Goal: Task Accomplishment & Management: Use online tool/utility

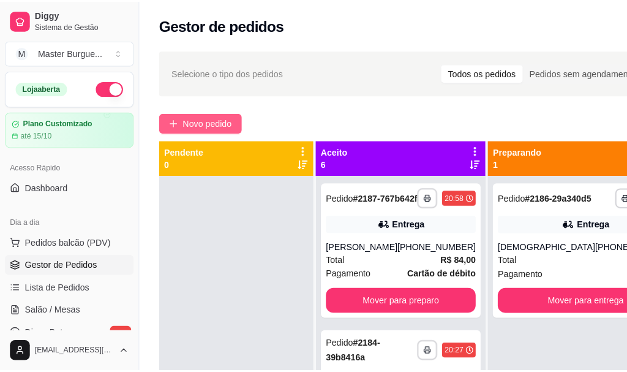
scroll to position [3, 0]
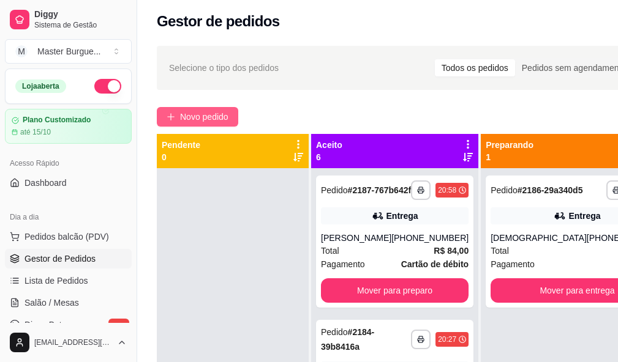
click at [211, 119] on span "Novo pedido" at bounding box center [204, 116] width 48 height 13
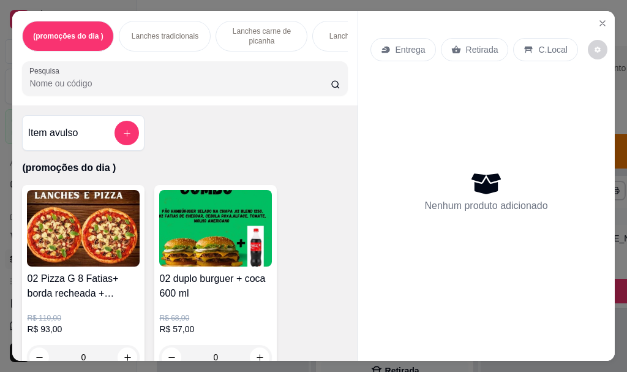
click at [167, 35] on p "Lanches tradicionais" at bounding box center [165, 36] width 67 height 10
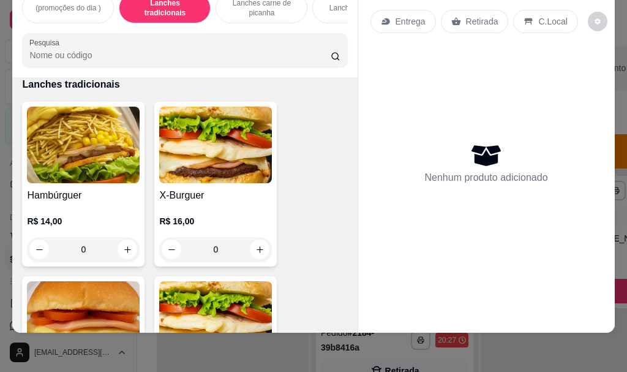
scroll to position [2096, 0]
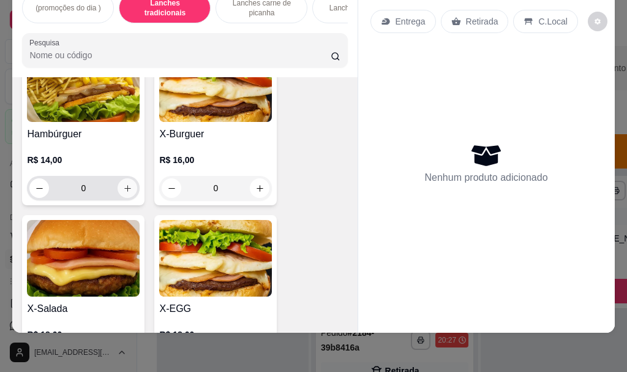
click at [118, 190] on button "increase-product-quantity" at bounding box center [128, 188] width 20 height 20
type input "1"
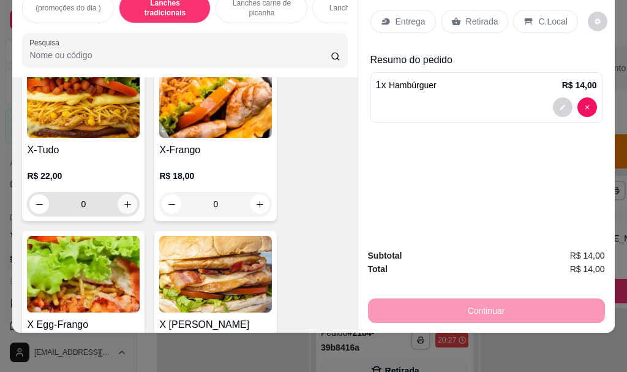
click at [126, 208] on icon "increase-product-quantity" at bounding box center [127, 204] width 9 height 9
type input "1"
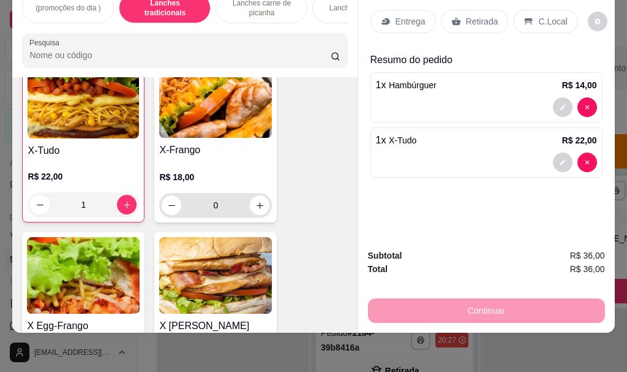
scroll to position [2955, 0]
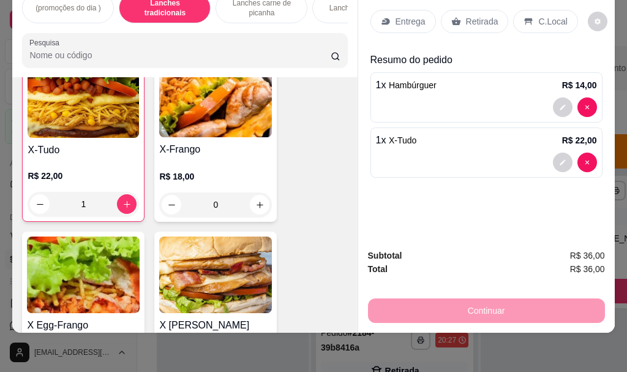
click at [422, 13] on div "Entrega" at bounding box center [403, 21] width 66 height 23
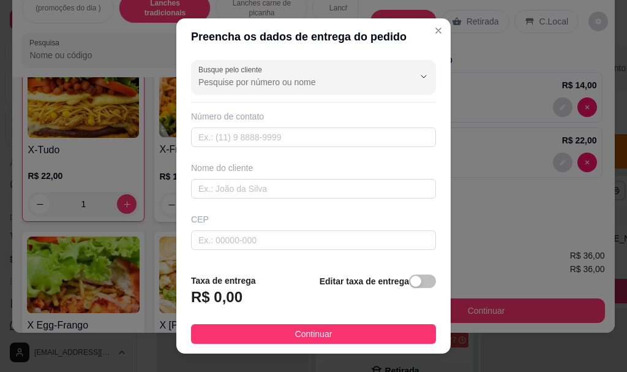
scroll to position [122, 0]
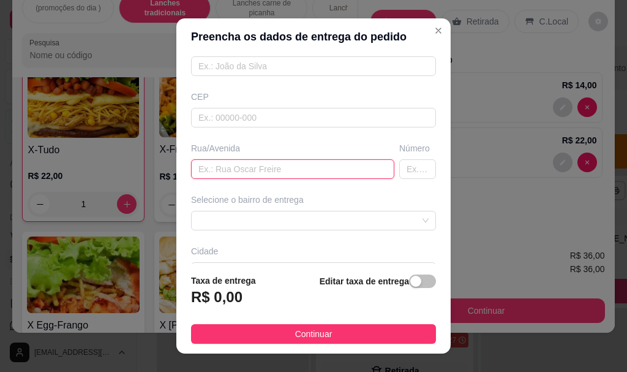
click at [268, 173] on input "text" at bounding box center [292, 169] width 203 height 20
click at [349, 210] on div "Selecione o bairro de entrega" at bounding box center [314, 211] width 250 height 37
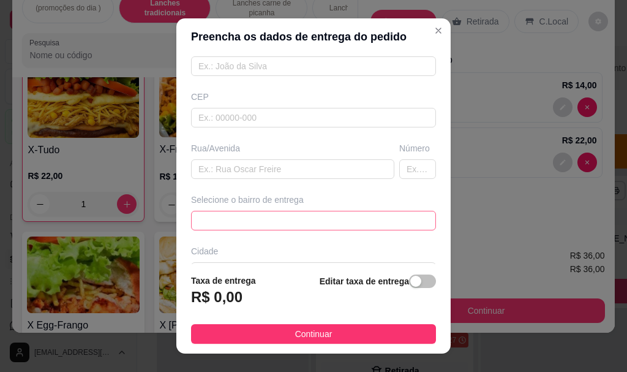
click at [343, 227] on span at bounding box center [313, 220] width 230 height 18
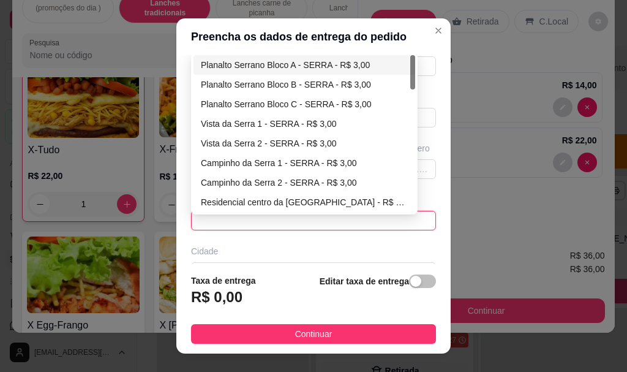
click at [279, 60] on div "Planalto Serrano Bloco A - SERRA - R$ 3,00" at bounding box center [304, 64] width 207 height 13
type input "SERRA"
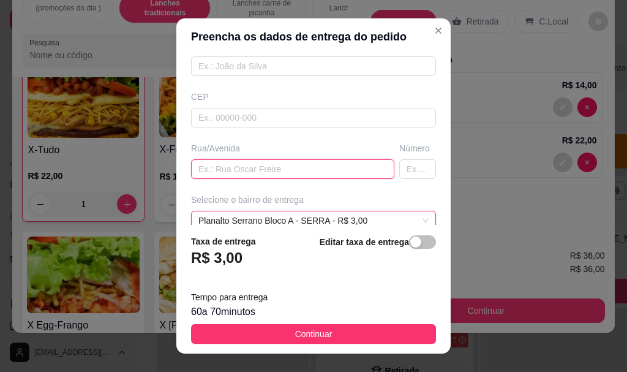
click at [241, 170] on input "text" at bounding box center [292, 169] width 203 height 20
type input "[PERSON_NAME]"
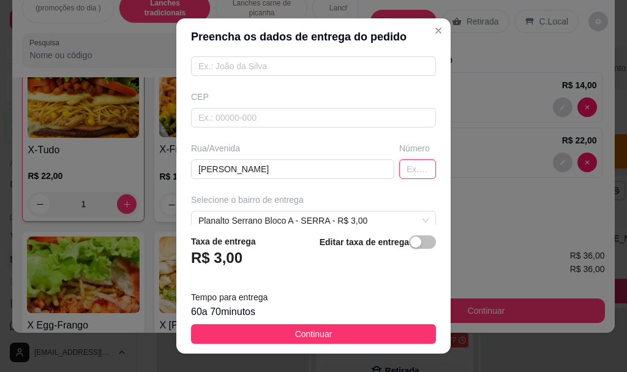
click at [399, 170] on input "text" at bounding box center [417, 169] width 37 height 20
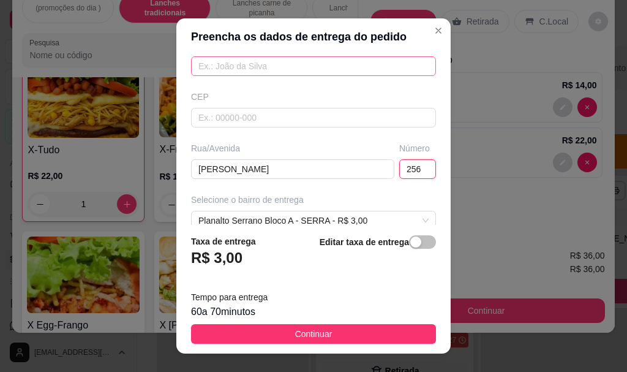
type input "256"
click at [331, 72] on input "text" at bounding box center [313, 66] width 245 height 20
click at [191, 69] on input "leber" at bounding box center [313, 66] width 245 height 20
type input "kleber"
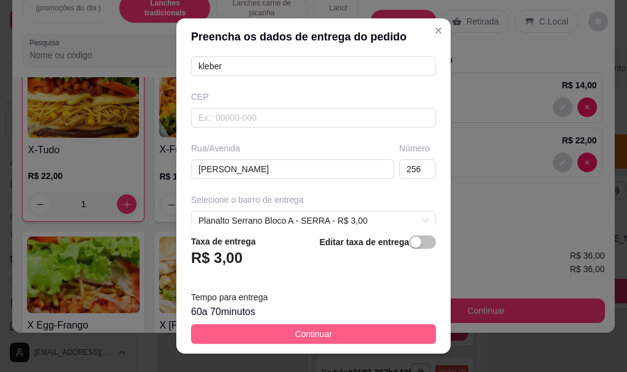
click at [301, 340] on span "Continuar" at bounding box center [313, 333] width 37 height 13
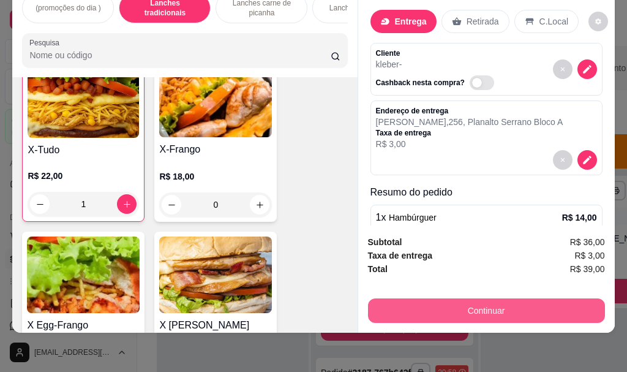
click at [391, 298] on button "Continuar" at bounding box center [486, 310] width 237 height 24
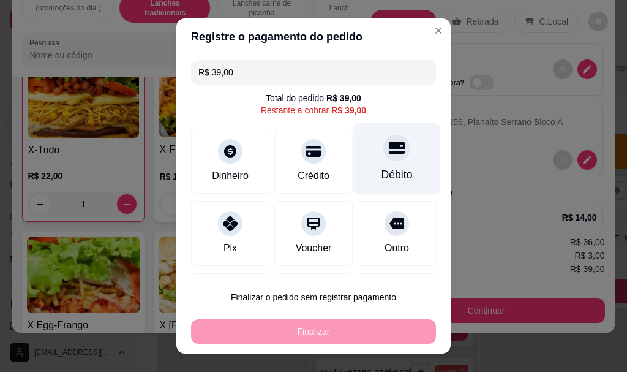
click at [389, 155] on icon at bounding box center [397, 148] width 16 height 16
type input "R$ 0,00"
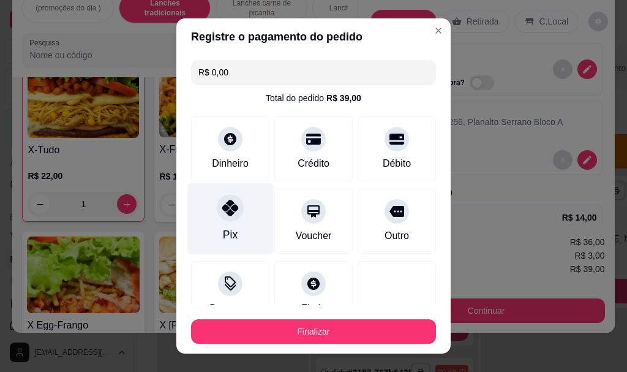
click at [235, 238] on div "Pix" at bounding box center [230, 219] width 86 height 72
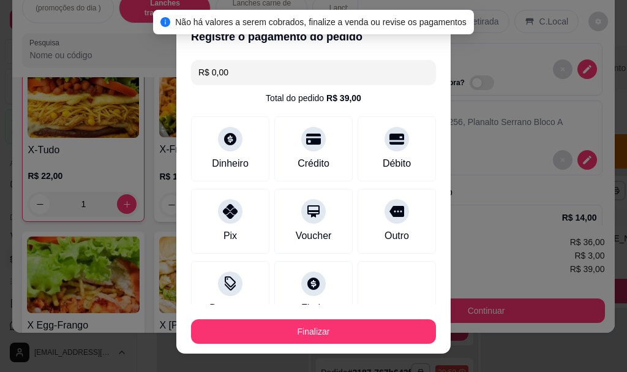
click at [332, 346] on footer "Finalizar" at bounding box center [313, 328] width 274 height 49
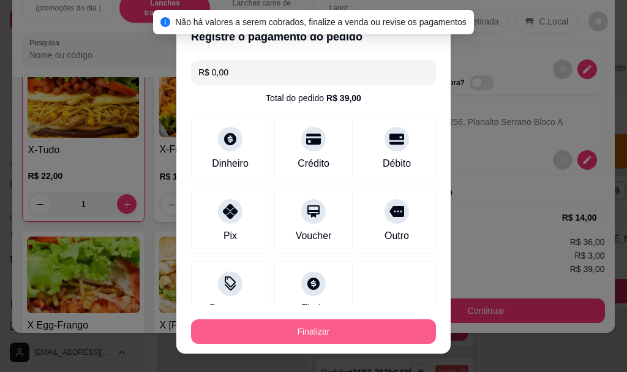
click at [335, 332] on button "Finalizar" at bounding box center [313, 331] width 245 height 24
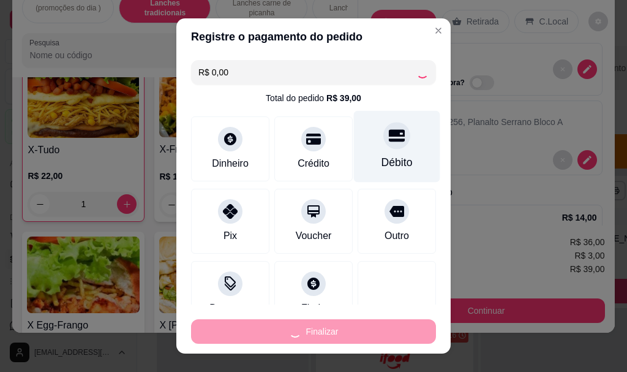
type input "0"
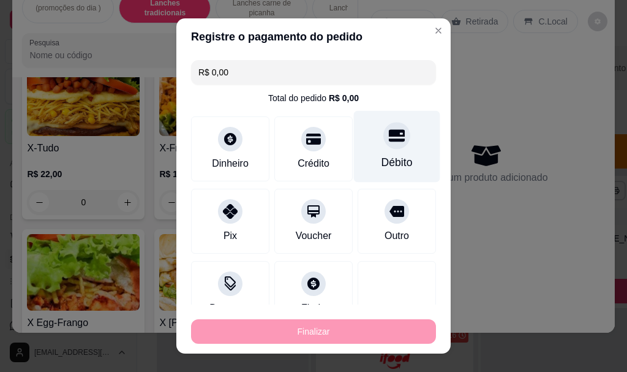
type input "-R$ 39,00"
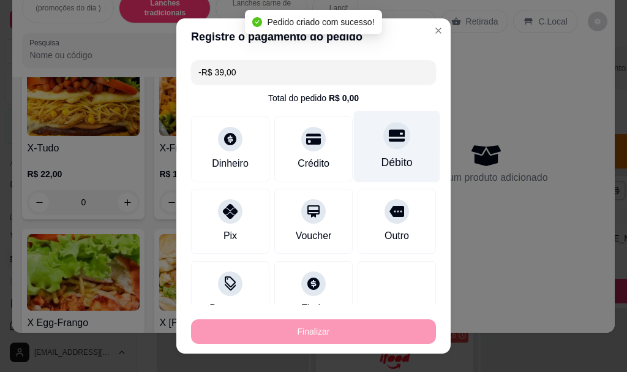
scroll to position [2953, 0]
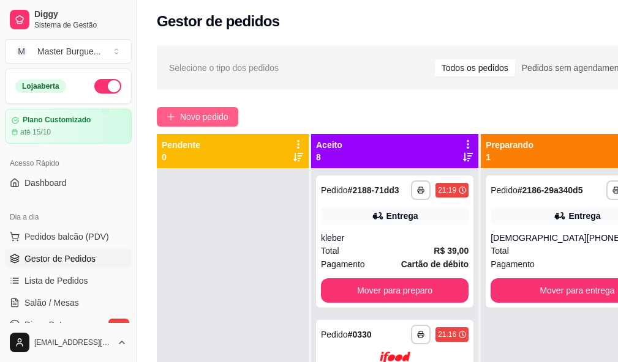
click at [206, 107] on button "Novo pedido" at bounding box center [197, 117] width 81 height 20
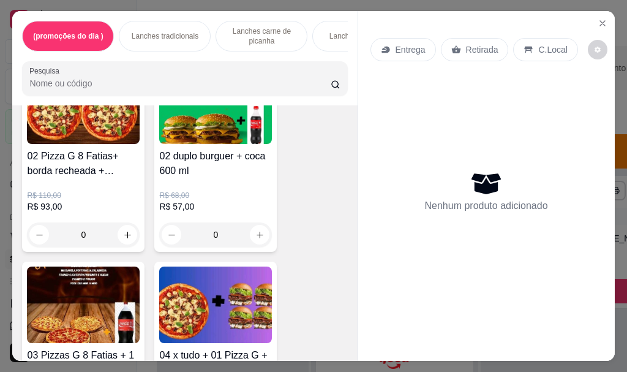
click at [190, 31] on p "Lanches tradicionais" at bounding box center [165, 36] width 67 height 10
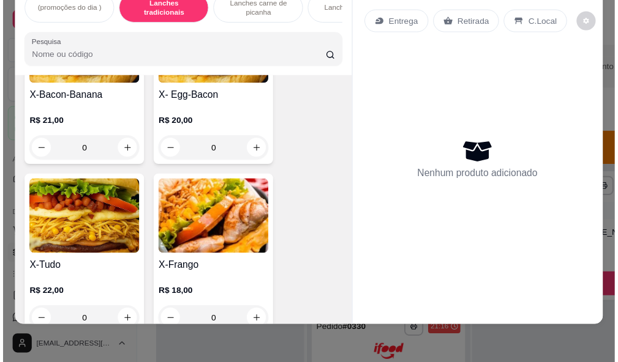
scroll to position [2892, 0]
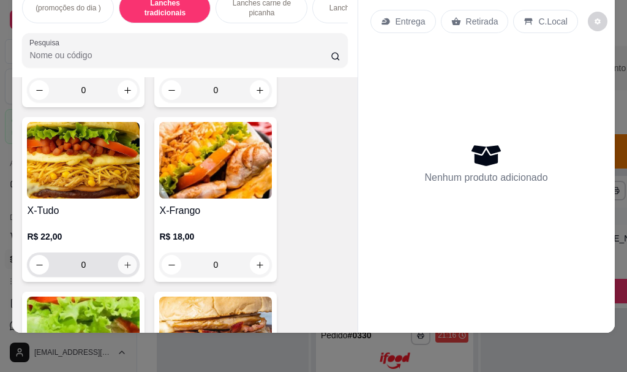
click at [123, 267] on icon "increase-product-quantity" at bounding box center [127, 264] width 9 height 9
type input "1"
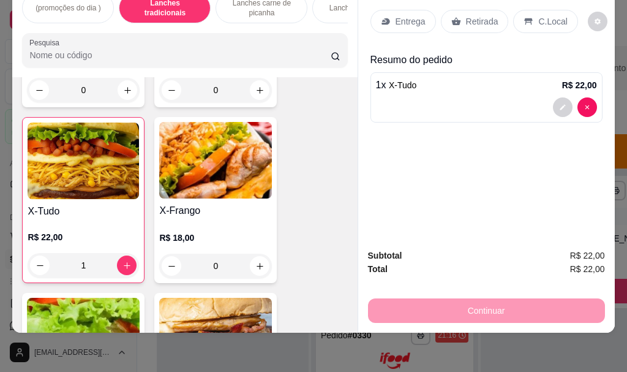
click at [473, 18] on div "Retirada" at bounding box center [475, 21] width 68 height 23
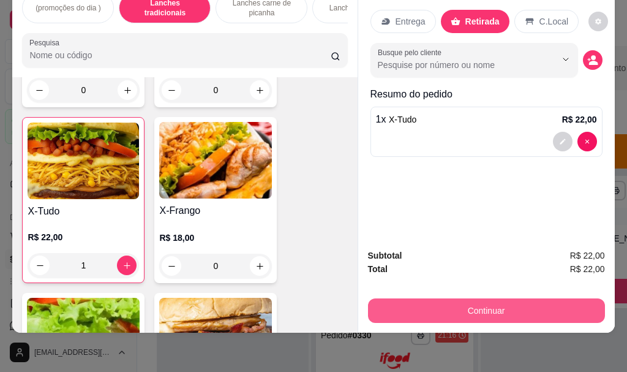
click at [426, 312] on button "Continuar" at bounding box center [486, 310] width 237 height 24
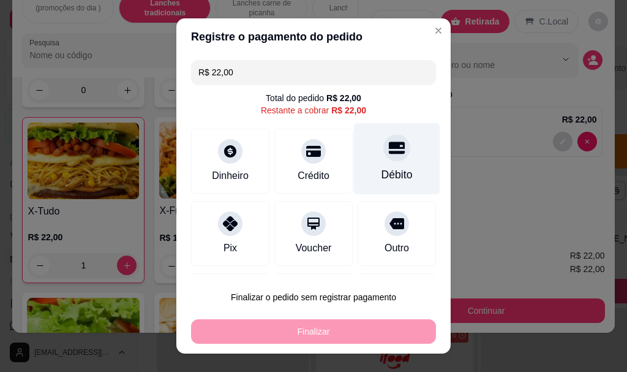
click at [381, 168] on div "Débito" at bounding box center [396, 175] width 31 height 16
type input "R$ 0,00"
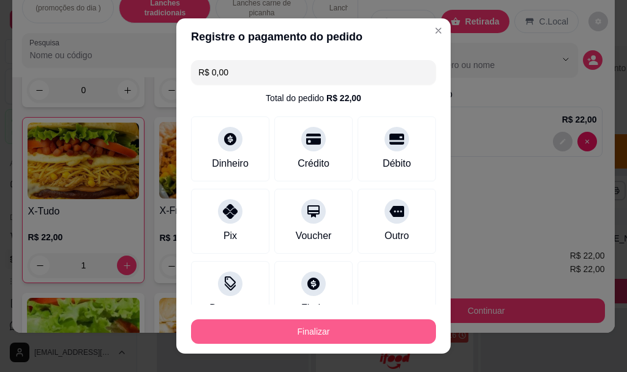
click at [299, 329] on button "Finalizar" at bounding box center [313, 331] width 245 height 24
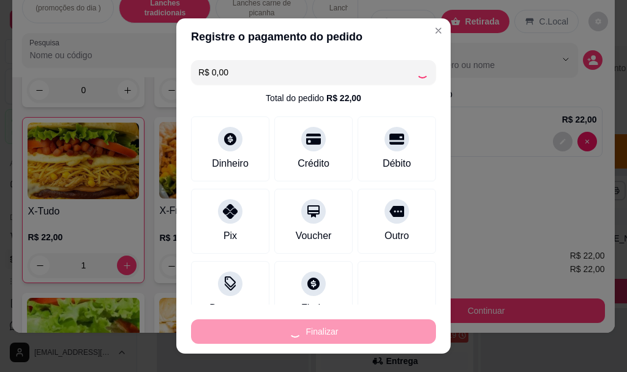
type input "0"
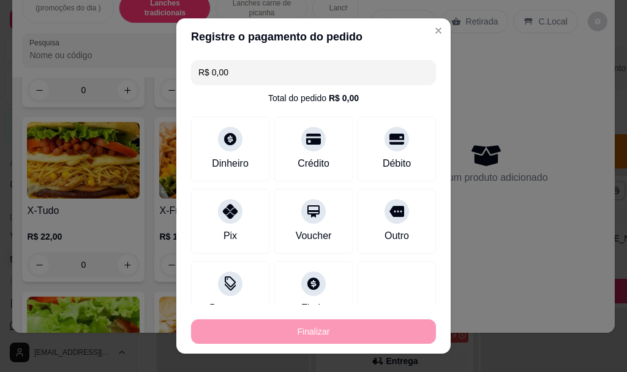
type input "-R$ 22,00"
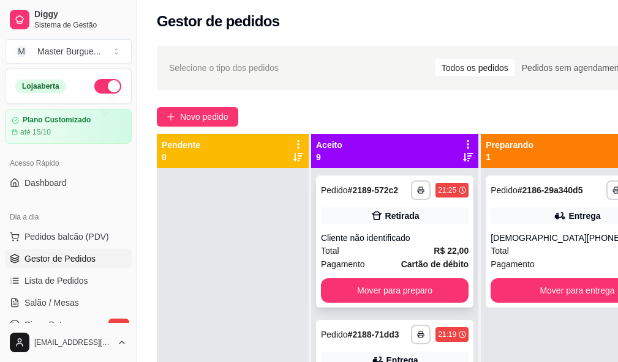
click at [422, 225] on div "Retirada" at bounding box center [395, 216] width 148 height 17
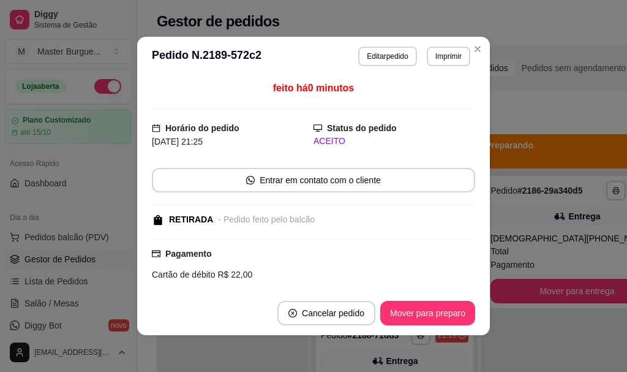
click at [433, 67] on header "**********" at bounding box center [313, 56] width 353 height 39
click at [437, 53] on button "Imprimir" at bounding box center [448, 57] width 43 height 20
click at [421, 108] on body "**********" at bounding box center [309, 183] width 618 height 372
click at [424, 92] on button "IMPRESSORA" at bounding box center [422, 99] width 89 height 20
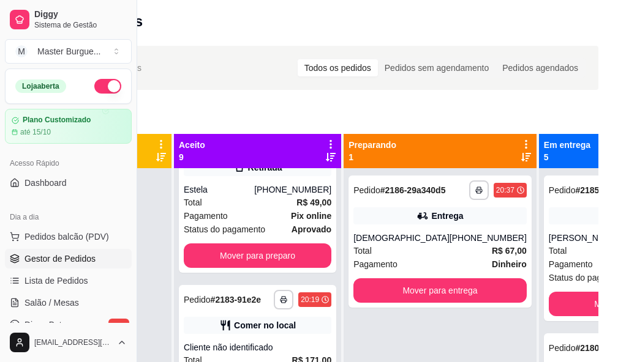
scroll to position [857, 0]
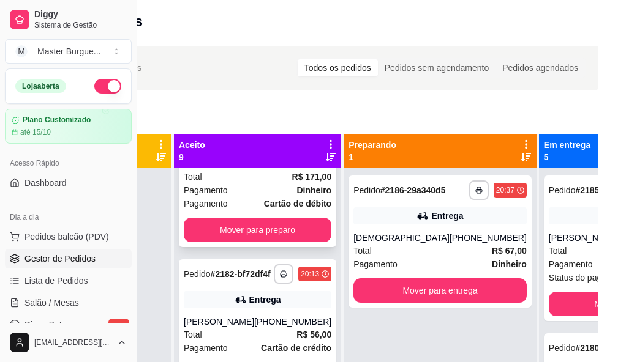
click at [236, 211] on div "Pagamento Cartão de débito" at bounding box center [258, 203] width 148 height 13
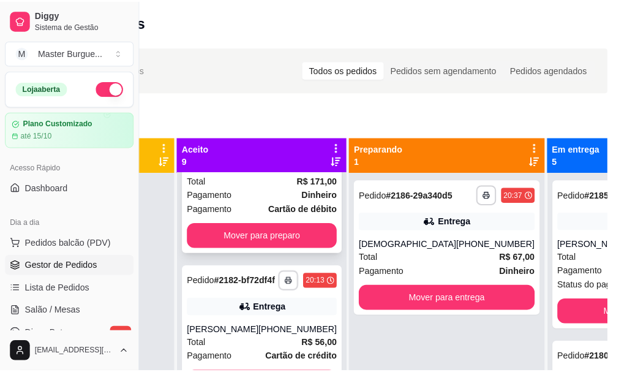
scroll to position [3, 128]
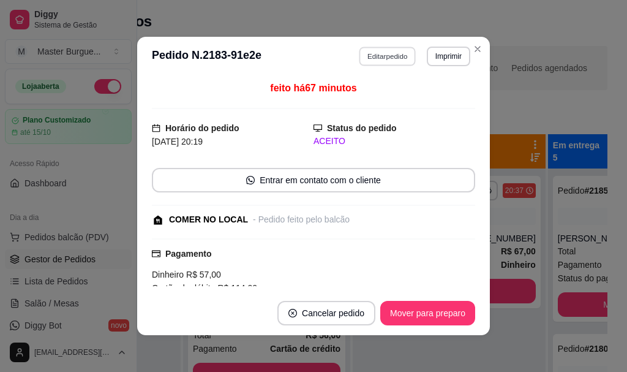
click at [377, 55] on button "Editar pedido" at bounding box center [387, 56] width 57 height 19
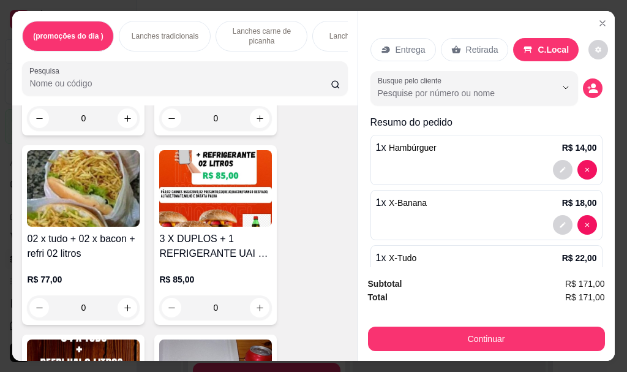
scroll to position [1653, 0]
click at [183, 33] on p "Lanches tradicionais" at bounding box center [165, 36] width 67 height 10
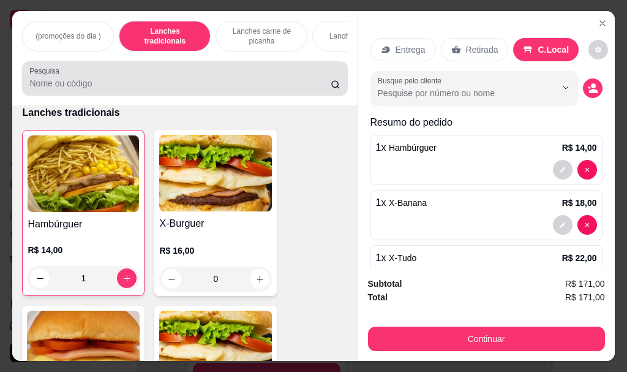
scroll to position [32, 0]
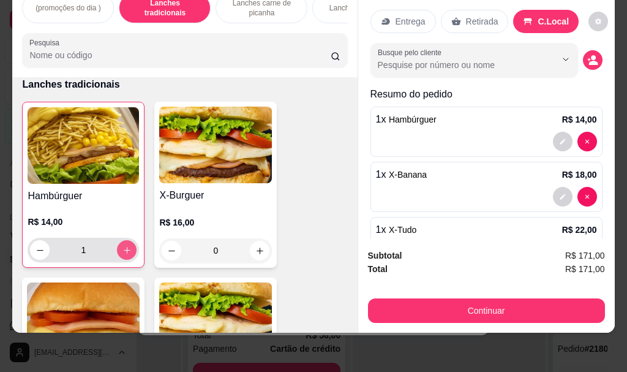
click at [118, 255] on button "increase-product-quantity" at bounding box center [127, 250] width 20 height 20
click at [40, 252] on icon "decrease-product-quantity" at bounding box center [40, 250] width 9 height 9
click at [37, 250] on icon "decrease-product-quantity" at bounding box center [40, 250] width 9 height 9
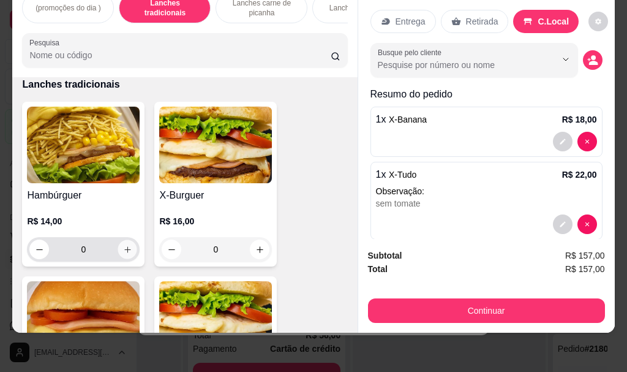
click at [118, 250] on button "increase-product-quantity" at bounding box center [127, 249] width 19 height 19
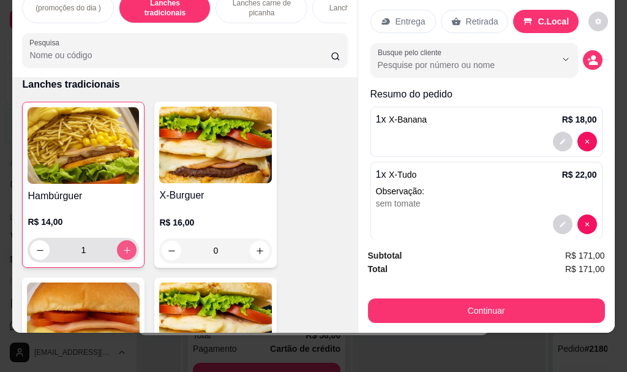
click at [122, 250] on icon "increase-product-quantity" at bounding box center [126, 250] width 9 height 9
type input "2"
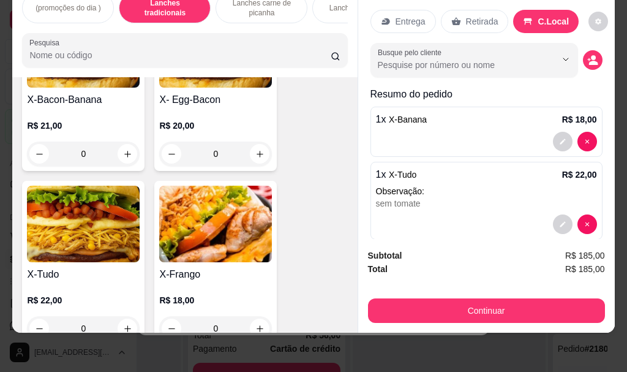
scroll to position [2954, 0]
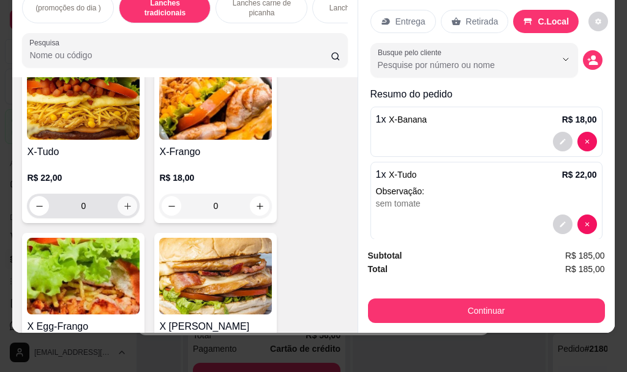
click at [124, 206] on icon "increase-product-quantity" at bounding box center [127, 205] width 9 height 9
type input "1"
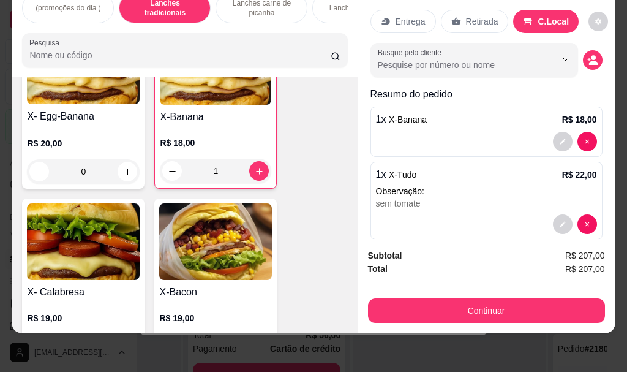
scroll to position [2403, 0]
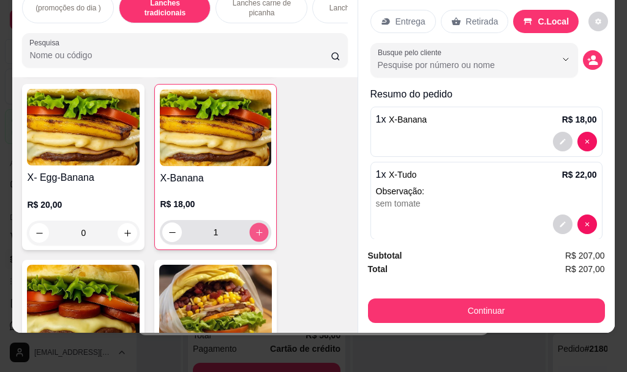
click at [255, 237] on icon "increase-product-quantity" at bounding box center [259, 232] width 9 height 9
type input "2"
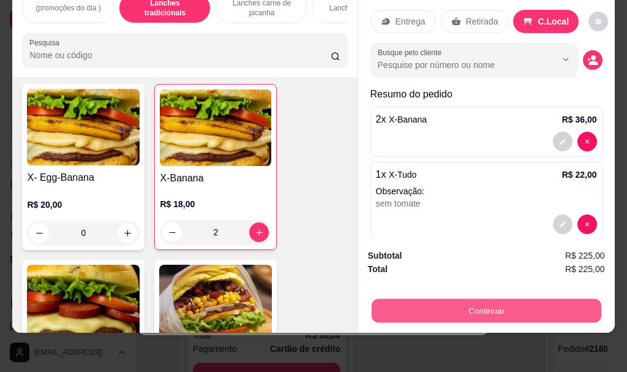
click at [423, 309] on button "Continuar" at bounding box center [486, 310] width 230 height 24
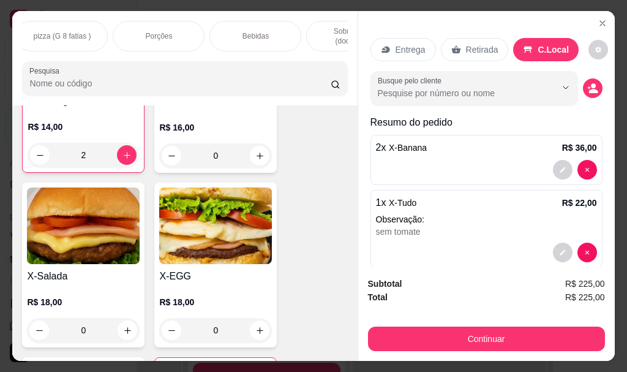
scroll to position [0, 541]
click at [192, 31] on p "Bebidas" at bounding box center [205, 36] width 26 height 10
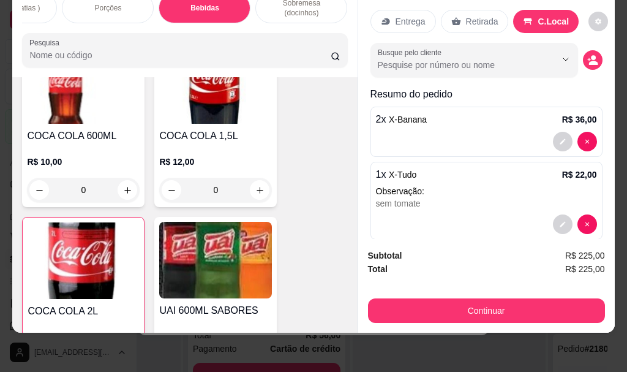
scroll to position [8555, 0]
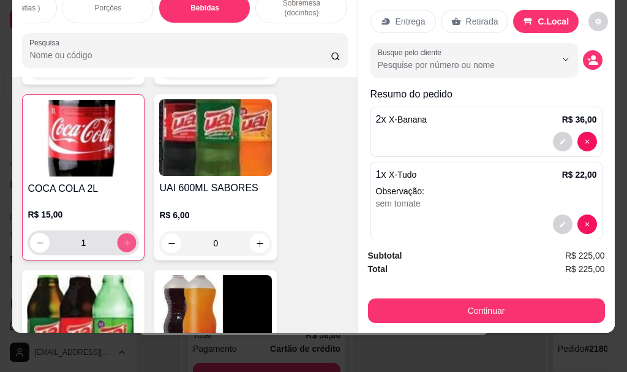
click at [122, 238] on icon "increase-product-quantity" at bounding box center [126, 242] width 9 height 9
type input "2"
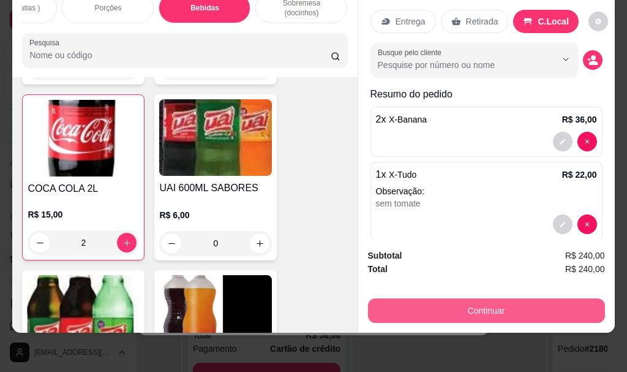
click at [457, 299] on button "Continuar" at bounding box center [486, 310] width 237 height 24
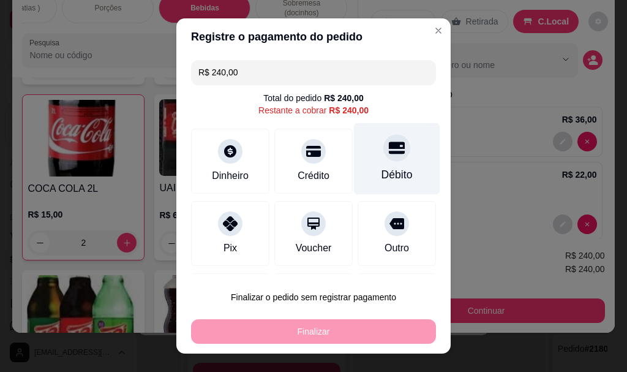
click at [389, 156] on icon at bounding box center [397, 148] width 16 height 16
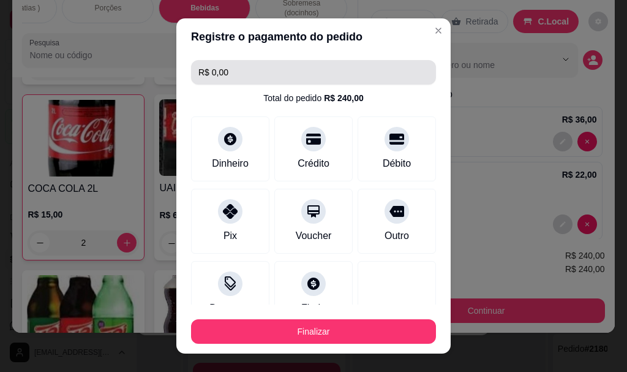
click at [276, 66] on input "R$ 0,00" at bounding box center [313, 72] width 230 height 24
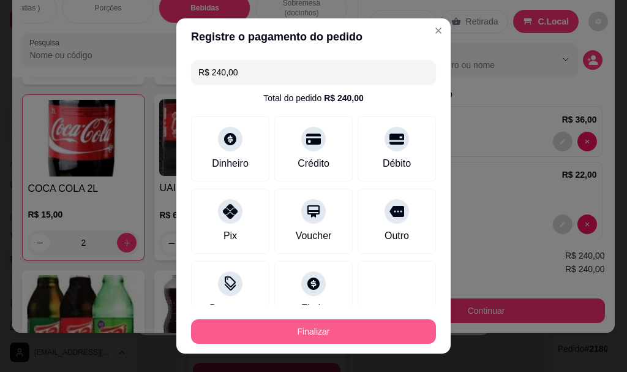
type input "R$ 240,00"
click at [293, 339] on button "Finalizar" at bounding box center [314, 331] width 238 height 24
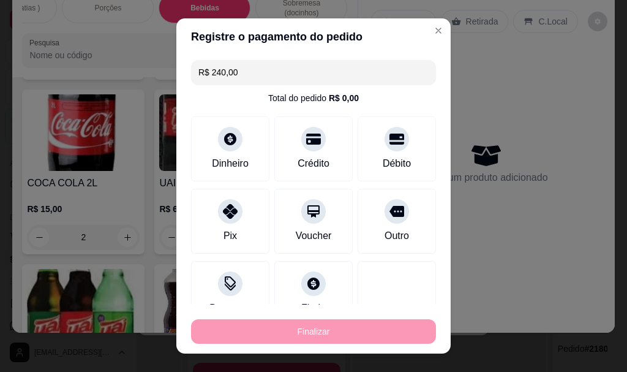
type input "0"
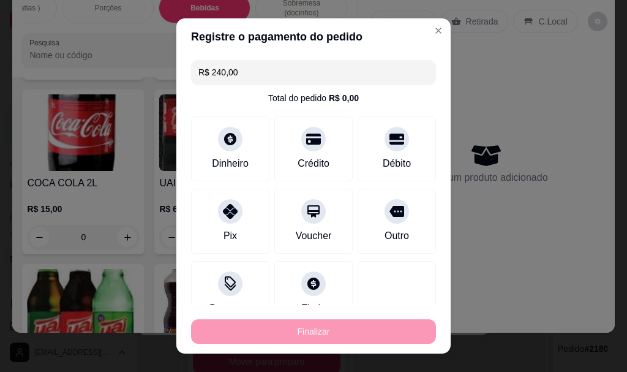
type input "-R$ 240,00"
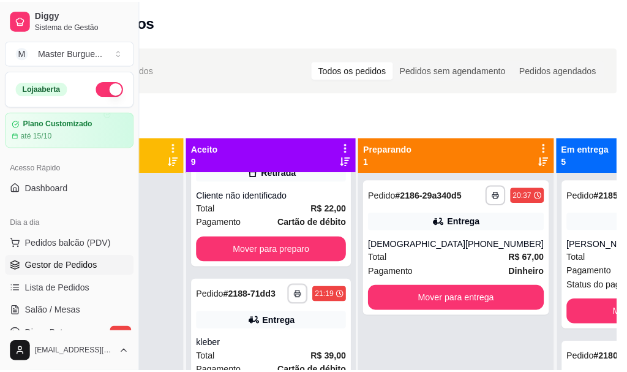
scroll to position [0, 0]
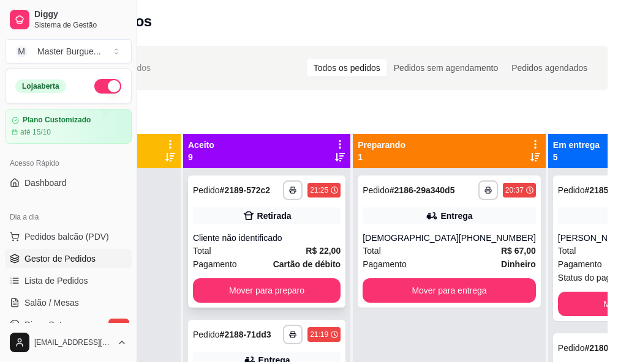
click at [306, 256] on strong "R$ 22,00" at bounding box center [323, 251] width 35 height 10
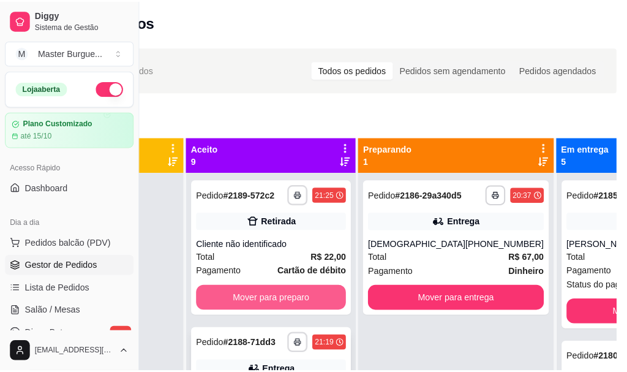
scroll to position [122, 0]
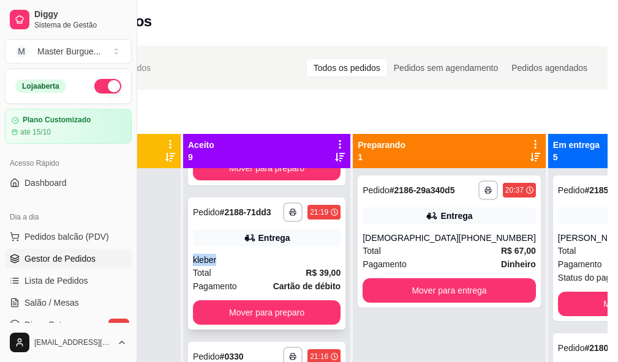
click at [283, 268] on div "**********" at bounding box center [266, 264] width 157 height 132
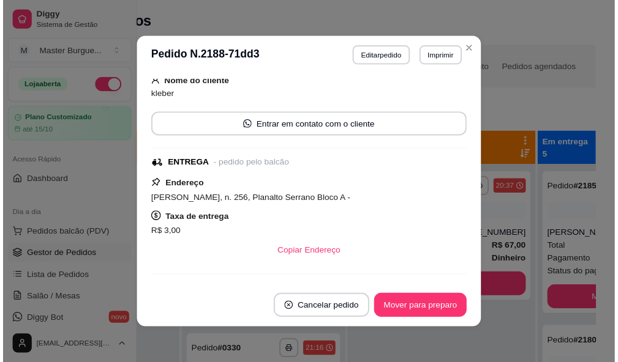
scroll to position [332, 0]
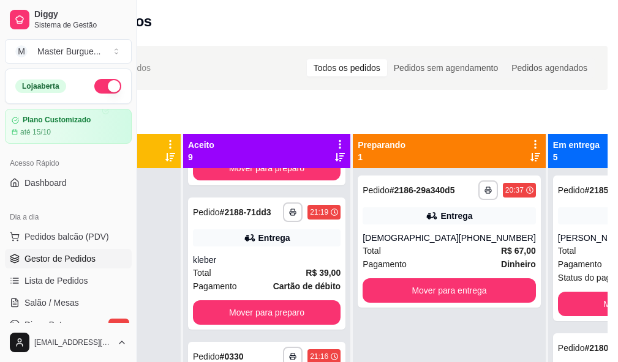
click at [394, 103] on div "**********" at bounding box center [318, 275] width 618 height 473
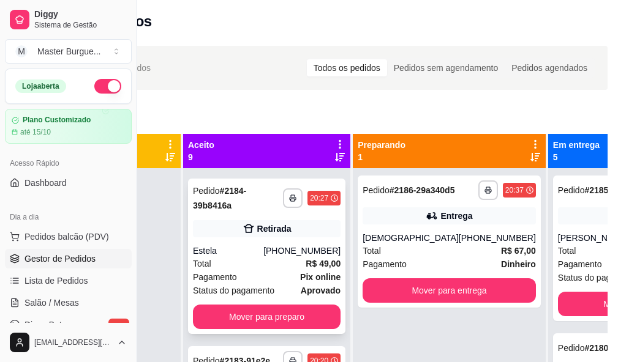
scroll to position [674, 0]
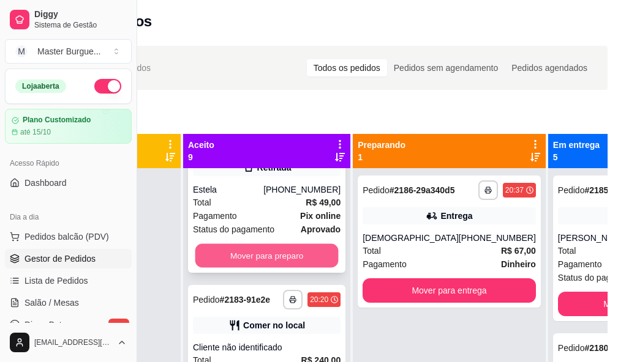
click at [293, 268] on button "Mover para preparo" at bounding box center [266, 256] width 143 height 24
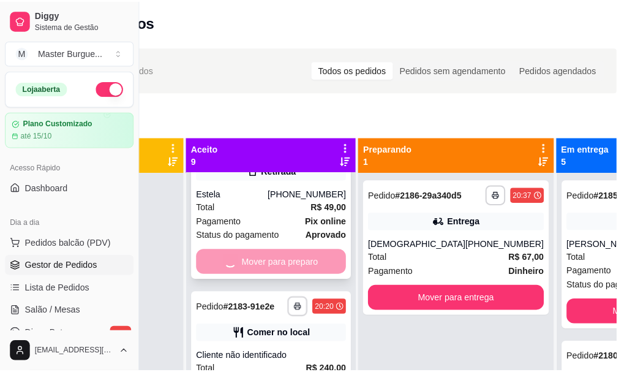
scroll to position [506, 0]
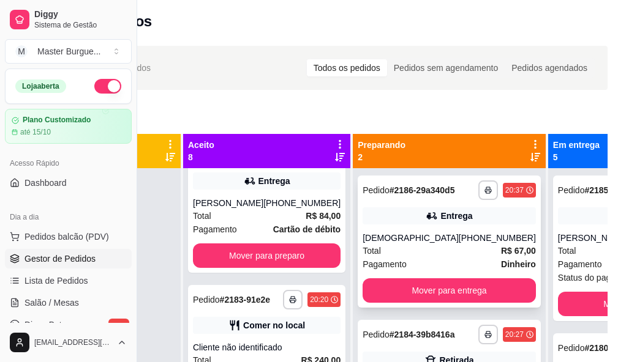
click at [413, 258] on div "Total R$ 67,00" at bounding box center [448, 250] width 173 height 13
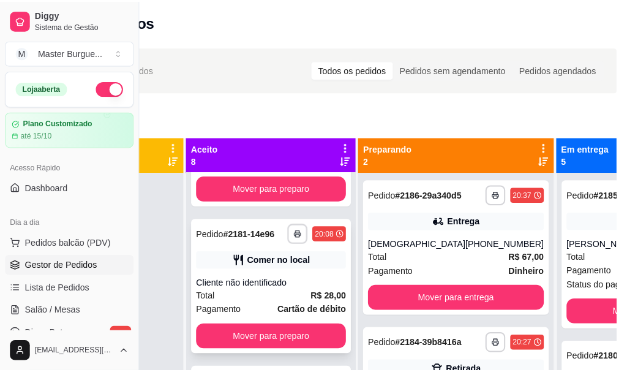
scroll to position [953, 0]
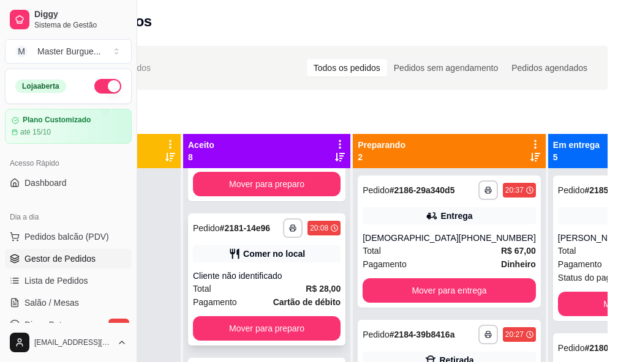
click at [272, 294] on div "Total R$ 28,00" at bounding box center [267, 288] width 148 height 13
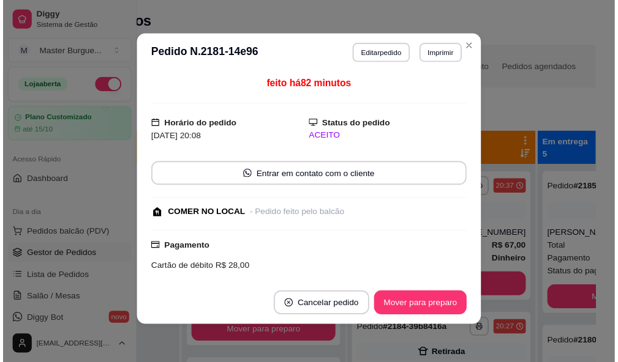
scroll to position [111, 0]
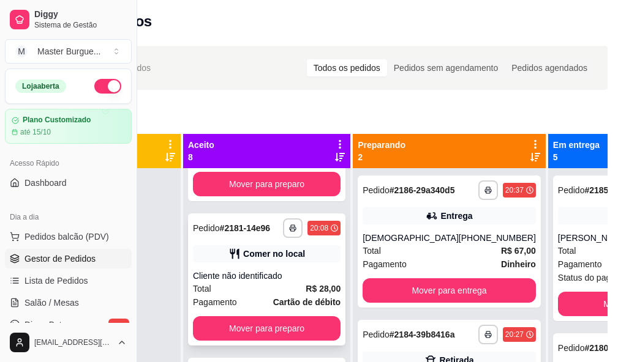
click at [298, 276] on div "**********" at bounding box center [266, 280] width 157 height 132
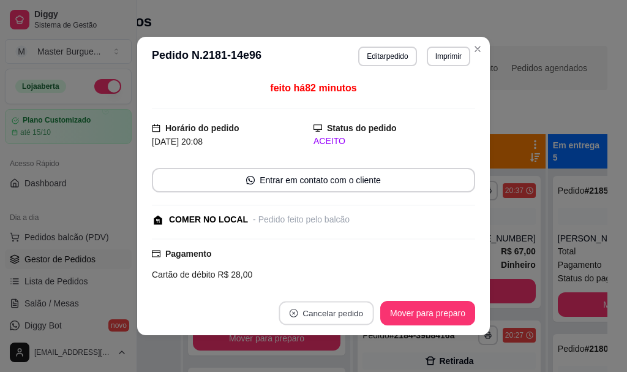
click at [338, 309] on button "Cancelar pedido" at bounding box center [326, 313] width 95 height 24
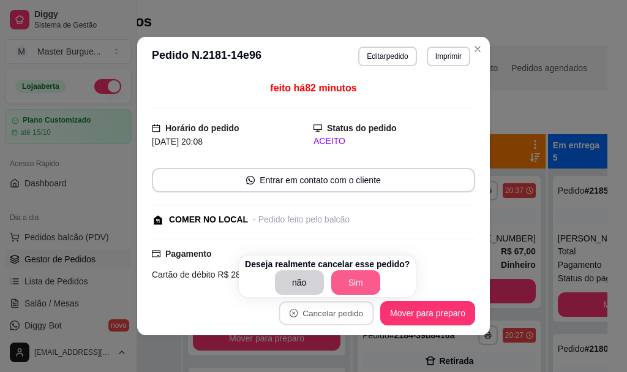
click at [364, 279] on button "Sim" at bounding box center [355, 282] width 49 height 24
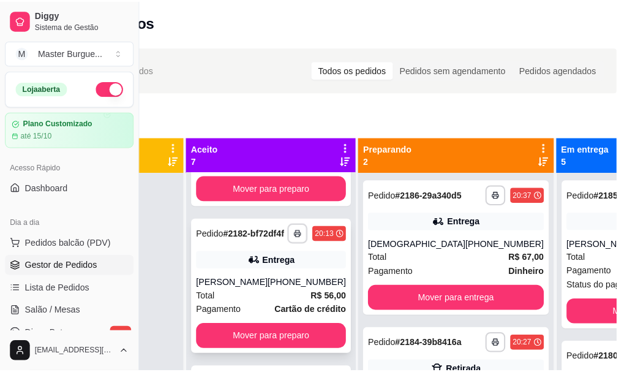
scroll to position [615, 0]
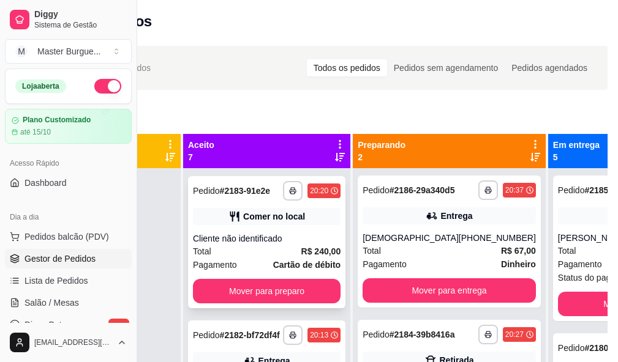
click at [275, 258] on div "Total R$ 240,00" at bounding box center [267, 251] width 148 height 13
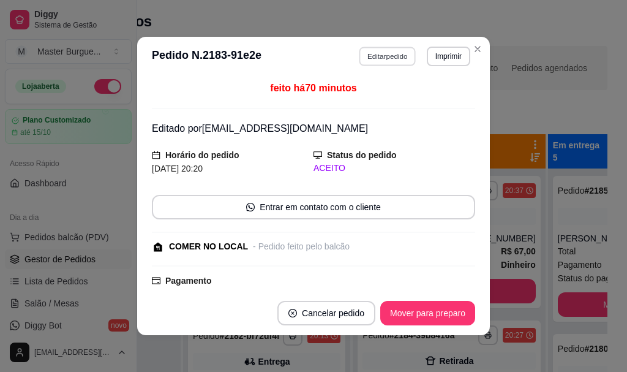
click at [383, 59] on button "Editar pedido" at bounding box center [387, 56] width 57 height 19
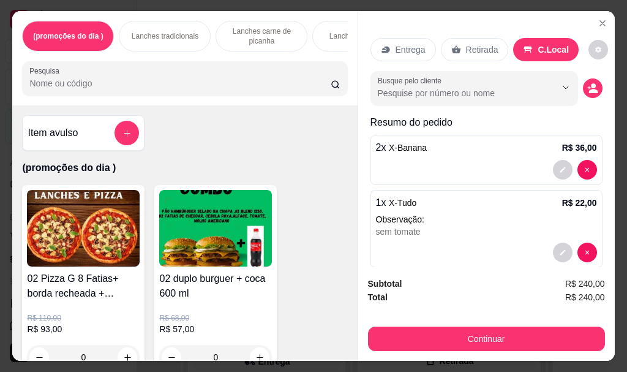
click at [175, 33] on p "Lanches tradicionais" at bounding box center [165, 36] width 67 height 10
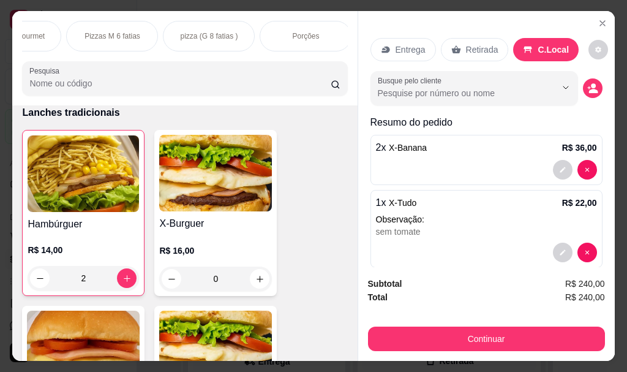
scroll to position [0, 245]
click at [337, 56] on div "(promoções do dia ) Lanches tradicionais Lanches carne de picanha Lanches Gourm…" at bounding box center [184, 58] width 345 height 94
click at [212, 38] on div "Porções" at bounding box center [183, 36] width 92 height 31
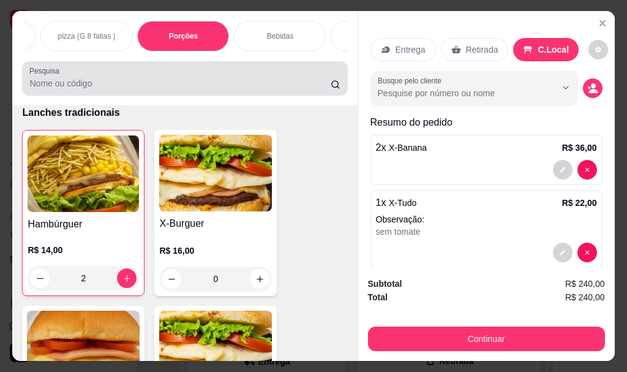
scroll to position [32, 0]
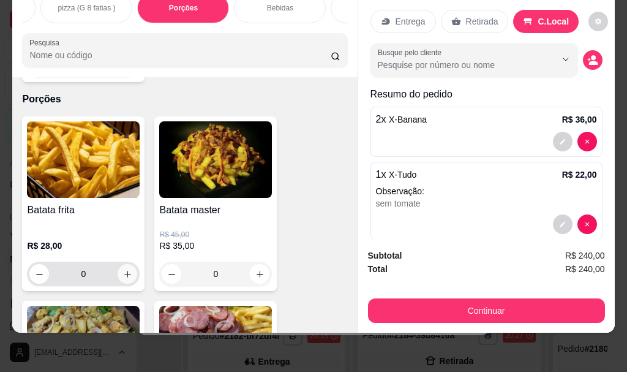
click at [118, 265] on button "increase-product-quantity" at bounding box center [128, 274] width 20 height 20
type input "1"
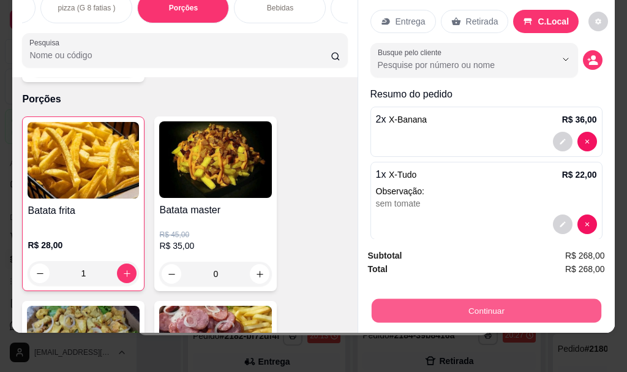
click at [436, 307] on button "Continuar" at bounding box center [486, 310] width 230 height 24
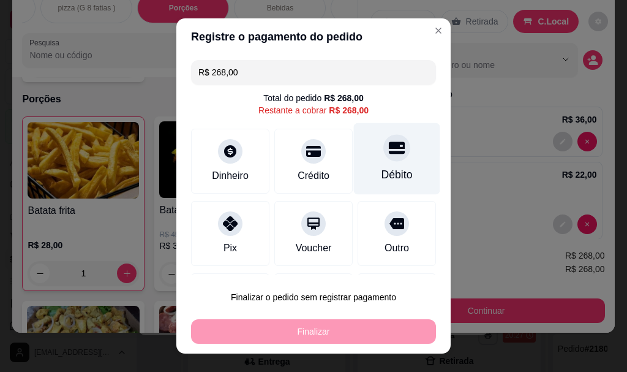
click at [383, 157] on div at bounding box center [396, 148] width 27 height 27
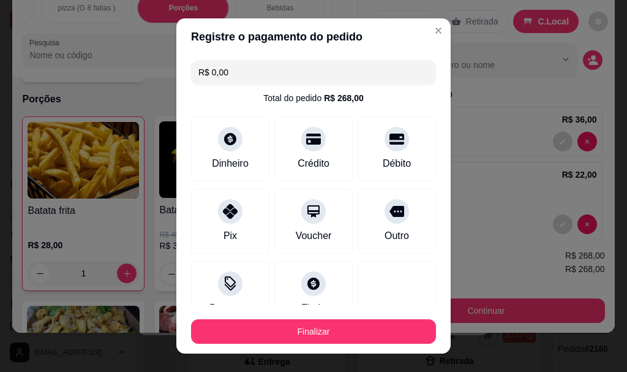
click at [261, 79] on input "R$ 0,00" at bounding box center [313, 72] width 230 height 24
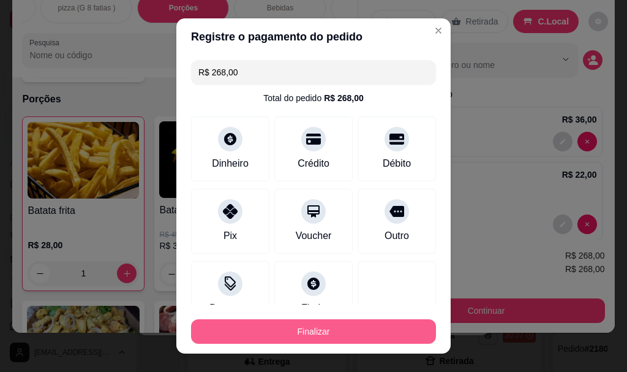
type input "R$ 268,00"
click at [354, 326] on button "Finalizar" at bounding box center [314, 331] width 238 height 24
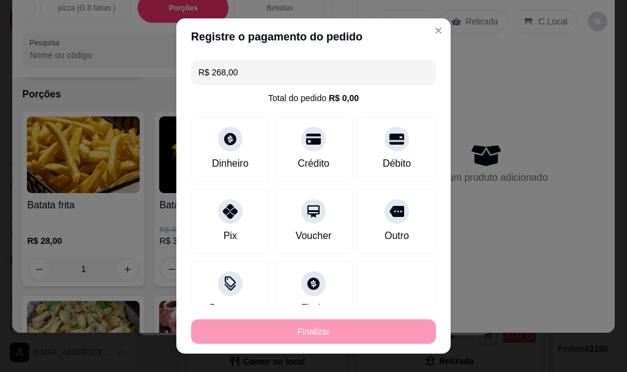
type input "0"
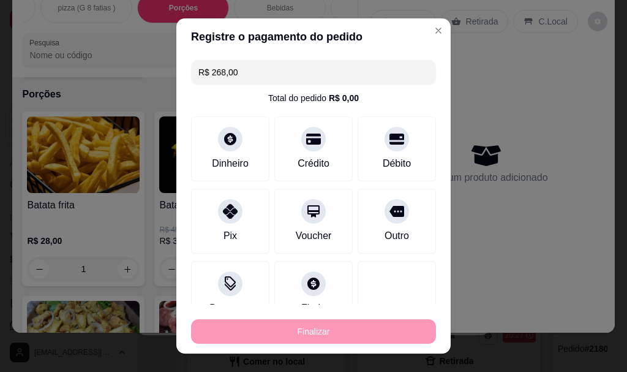
type input "0"
type input "-R$ 268,00"
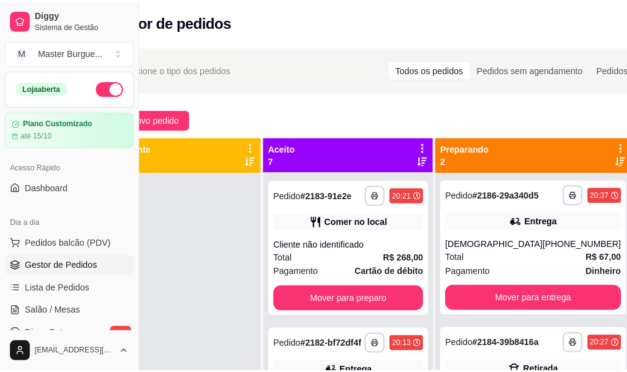
scroll to position [3, 0]
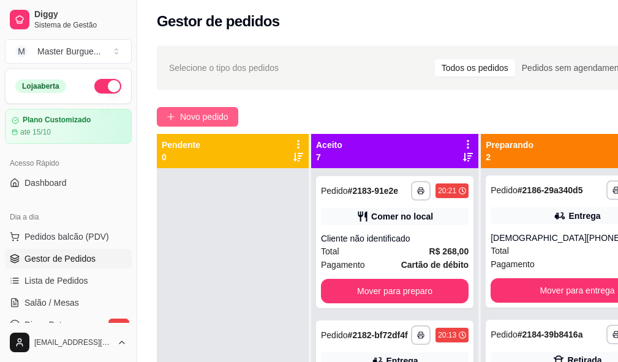
click at [190, 113] on span "Novo pedido" at bounding box center [204, 116] width 48 height 13
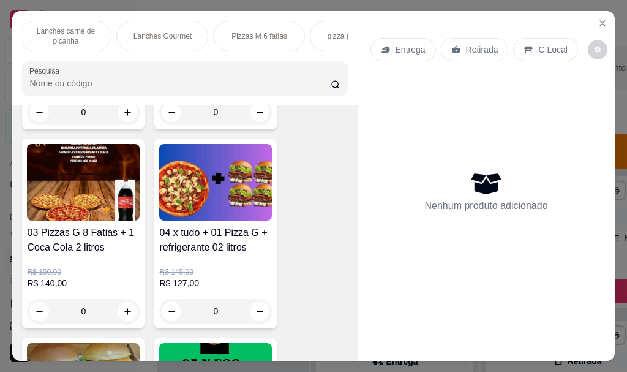
scroll to position [0, 269]
click at [263, 33] on p "pizza (G 8 fatias )" at bounding box center [282, 36] width 58 height 10
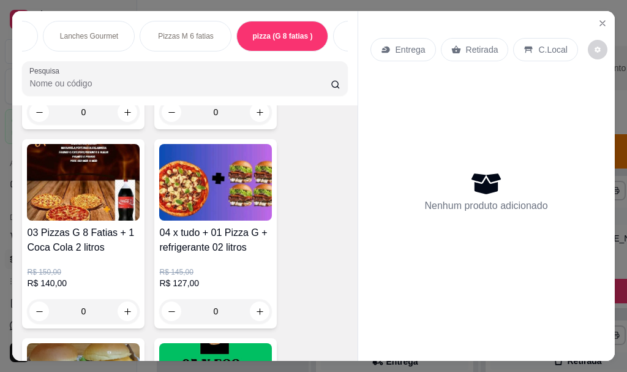
scroll to position [32, 0]
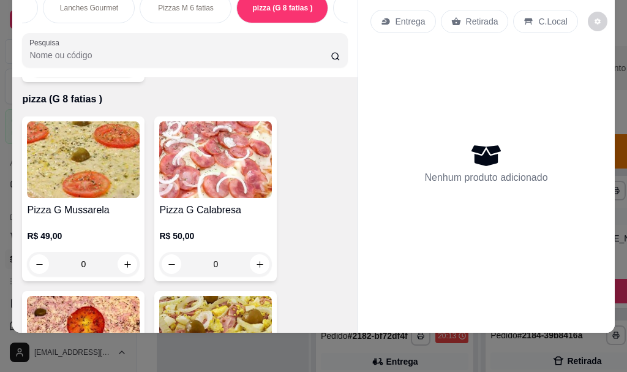
click at [254, 252] on div "0" at bounding box center [215, 264] width 113 height 24
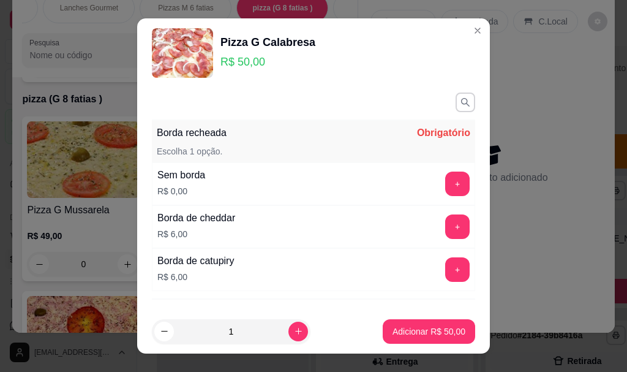
scroll to position [61, 0]
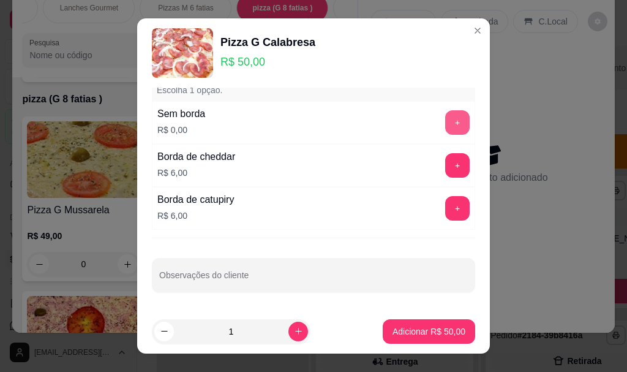
click at [445, 128] on button "+" at bounding box center [457, 122] width 24 height 24
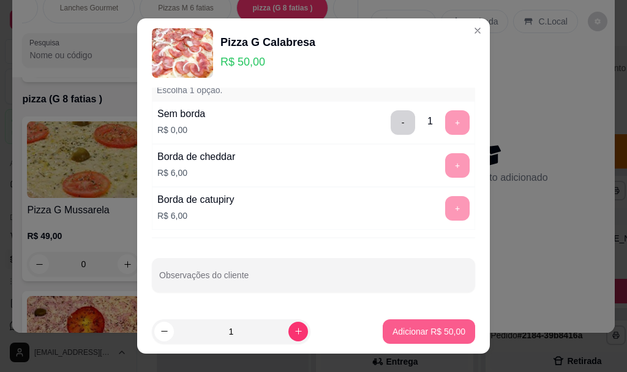
click at [437, 338] on button "Adicionar R$ 50,00" at bounding box center [429, 331] width 92 height 24
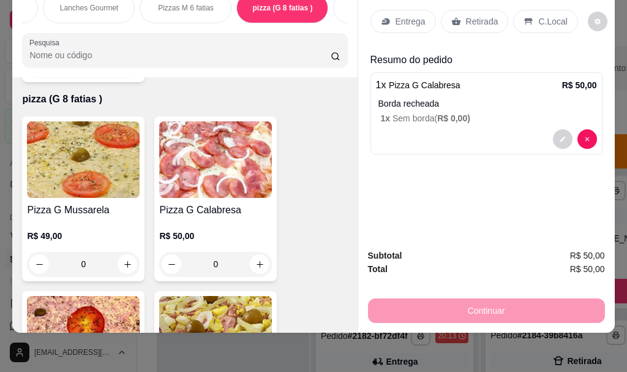
click at [396, 15] on p "Entrega" at bounding box center [411, 21] width 30 height 12
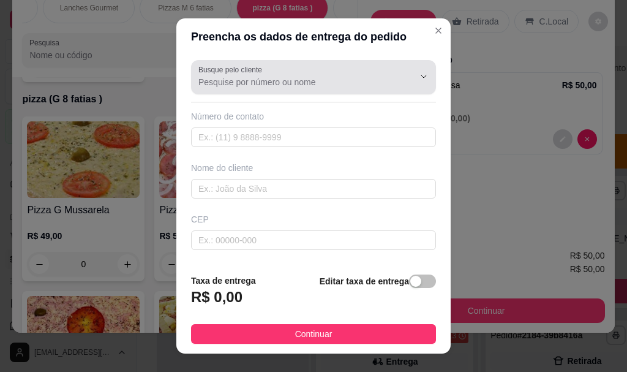
click at [343, 73] on div at bounding box center [313, 77] width 230 height 24
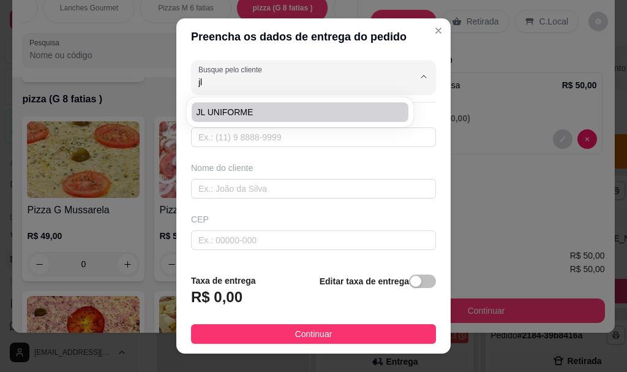
click at [222, 113] on span "JL UNIFORME" at bounding box center [294, 112] width 195 height 12
type input "JL UNIFORME"
type input "27995794078"
type input "JL UNIFORME"
type input "RUA 6 CASA"
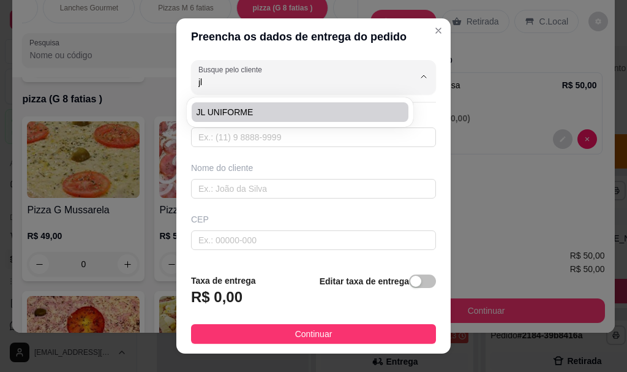
type input "7"
type input "SERRA"
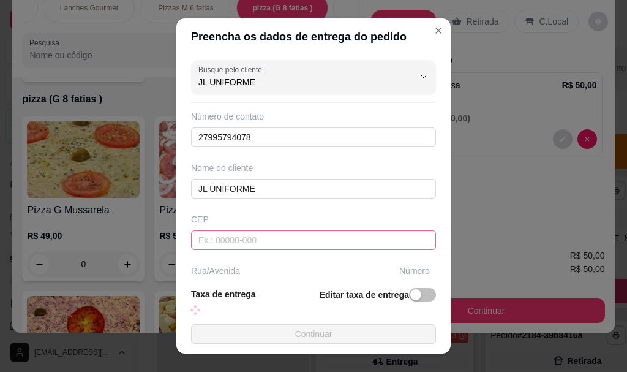
scroll to position [190, 0]
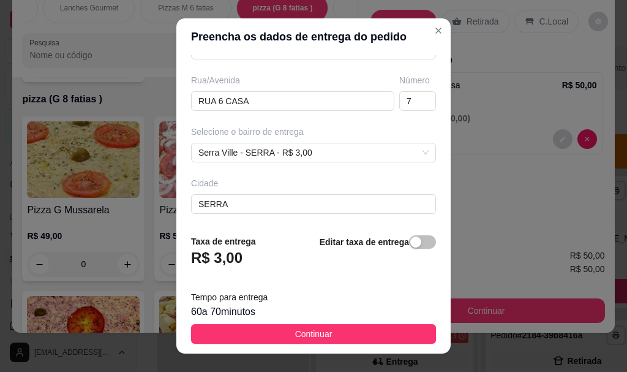
type input "JL UNIFORME"
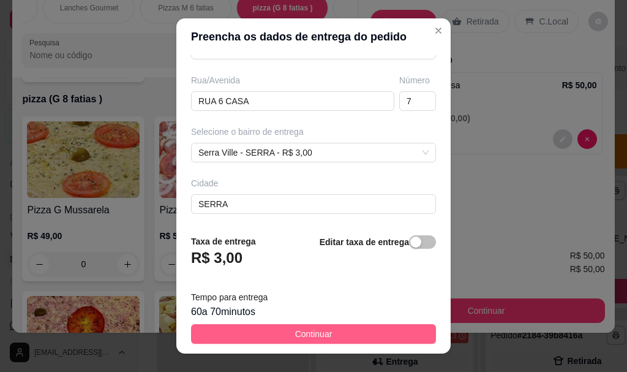
click at [342, 323] on footer "Taxa de entrega R$ 3,00 Editar taxa de entrega Tempo para entrega 60 a 70 minut…" at bounding box center [313, 289] width 274 height 129
click at [337, 330] on button "Continuar" at bounding box center [313, 334] width 245 height 20
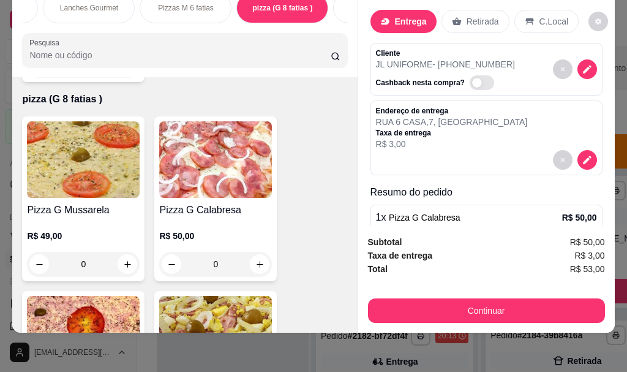
scroll to position [61, 0]
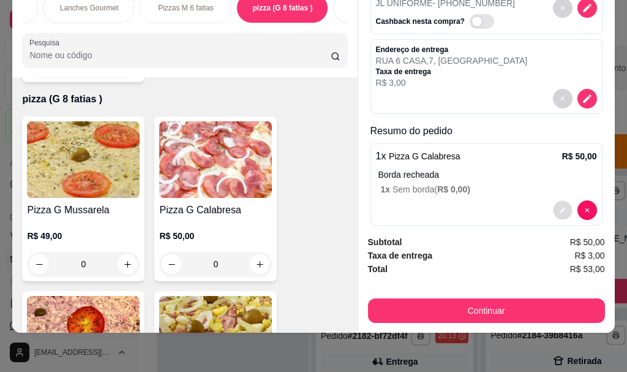
click at [559, 206] on icon "decrease-product-quantity" at bounding box center [562, 209] width 7 height 7
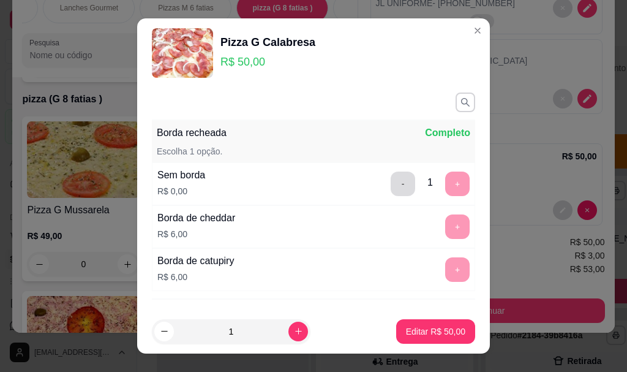
click at [391, 189] on button "-" at bounding box center [403, 183] width 24 height 24
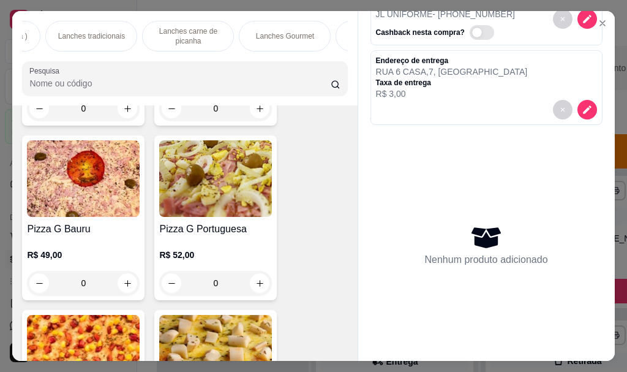
scroll to position [0, 0]
click at [93, 31] on p "(promoções do dia )" at bounding box center [69, 36] width 66 height 10
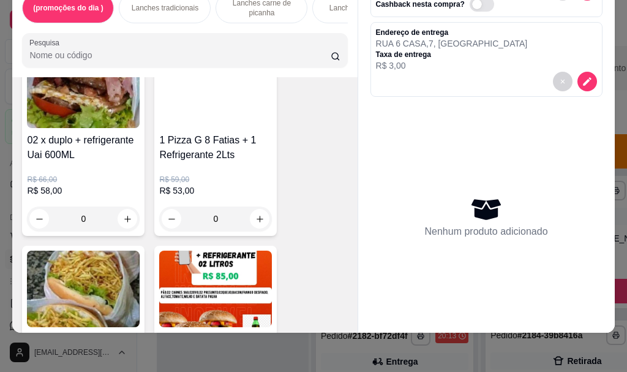
scroll to position [1218, 0]
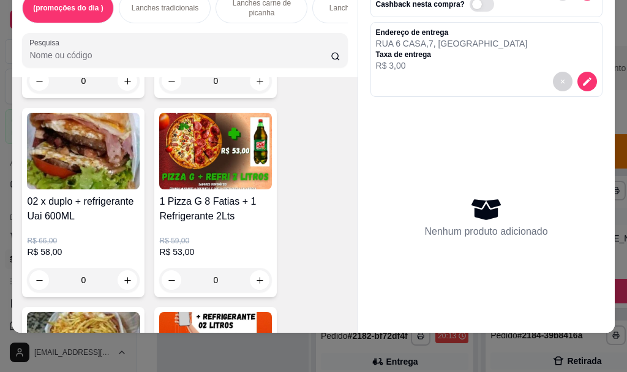
click at [265, 276] on div "0" at bounding box center [215, 280] width 113 height 24
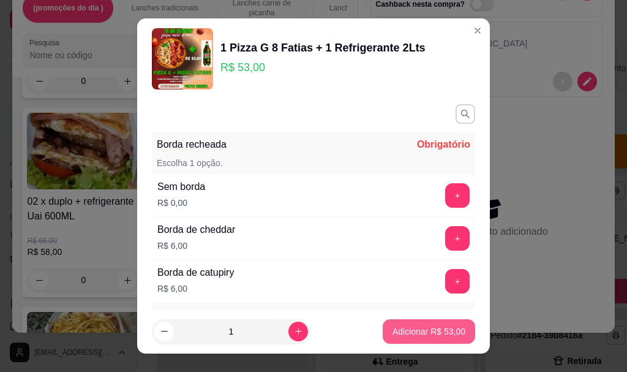
click at [439, 319] on div "Adicionar R$ 53,00" at bounding box center [429, 331] width 92 height 24
click at [446, 197] on button "+" at bounding box center [458, 196] width 24 height 24
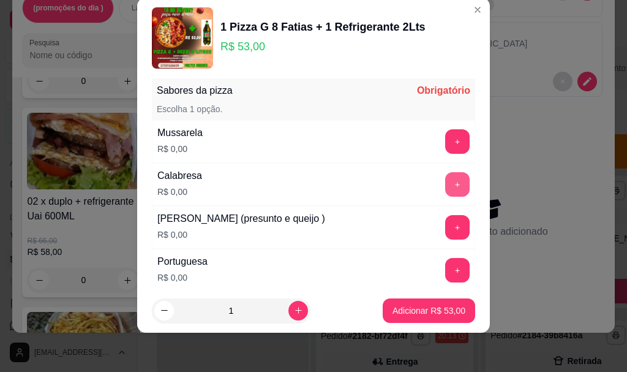
scroll to position [265, 0]
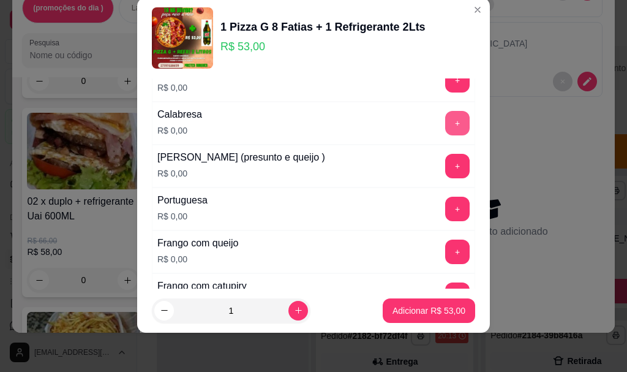
click at [445, 123] on button "+" at bounding box center [457, 123] width 24 height 24
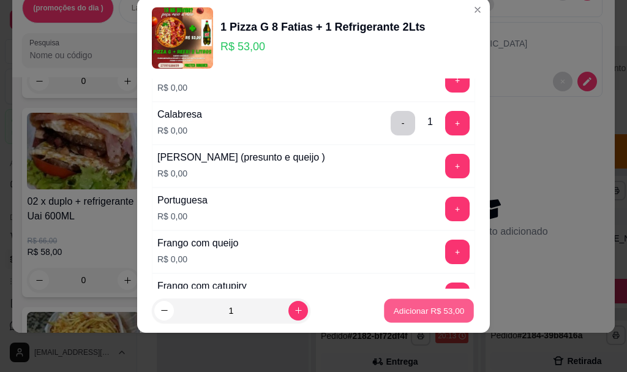
click at [421, 303] on button "Adicionar R$ 53,00" at bounding box center [429, 310] width 90 height 24
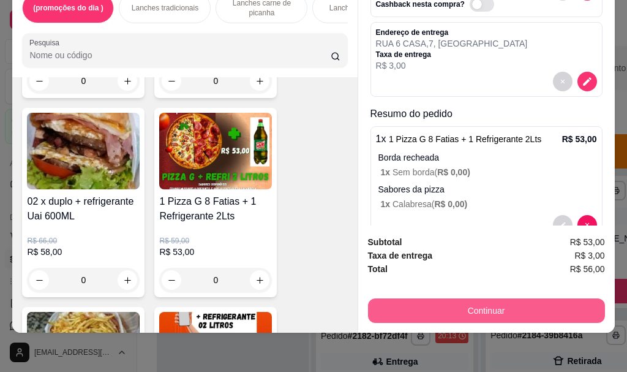
click at [432, 302] on button "Continuar" at bounding box center [486, 310] width 237 height 24
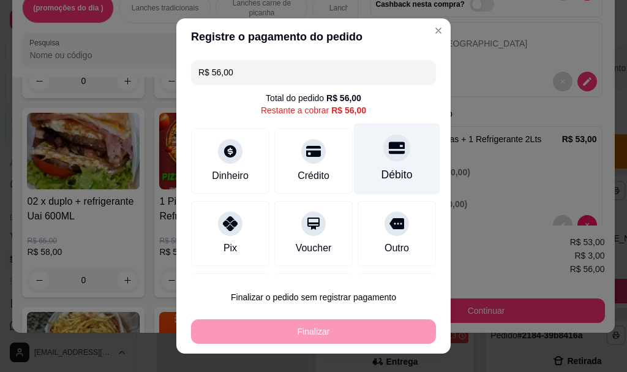
click at [367, 162] on div "Débito" at bounding box center [397, 159] width 86 height 72
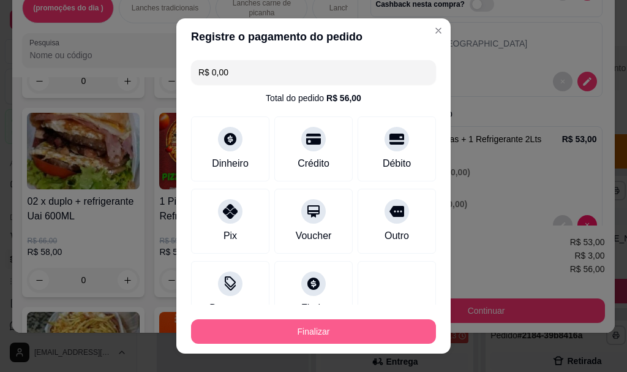
click at [302, 327] on button "Finalizar" at bounding box center [313, 331] width 245 height 24
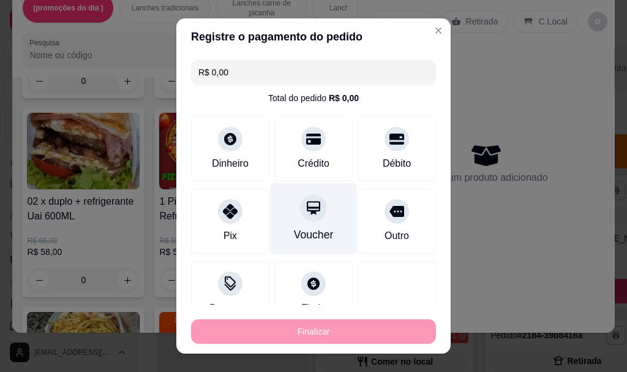
type input "-R$ 56,00"
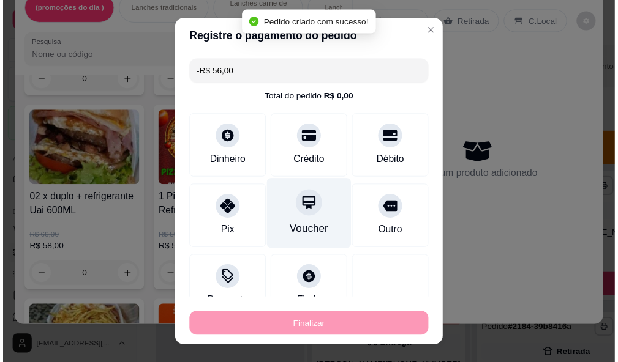
scroll to position [0, 0]
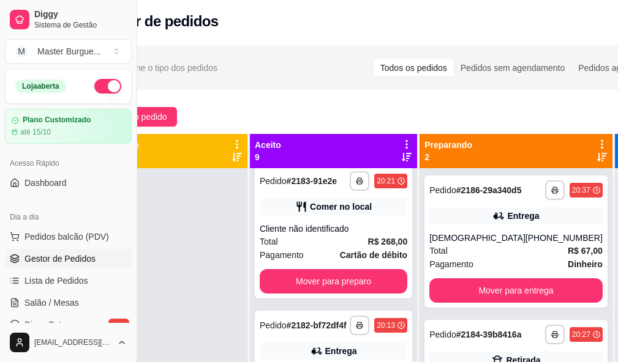
scroll to position [3, 0]
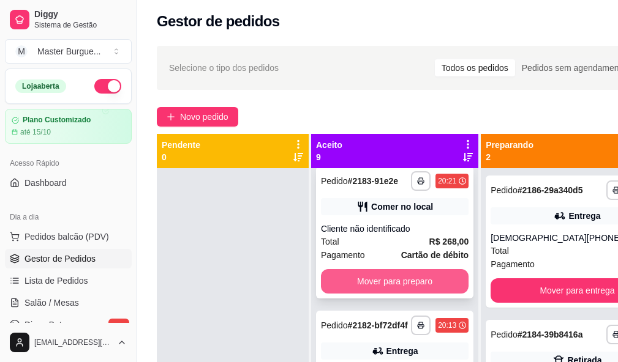
click at [365, 294] on button "Mover para preparo" at bounding box center [395, 281] width 148 height 24
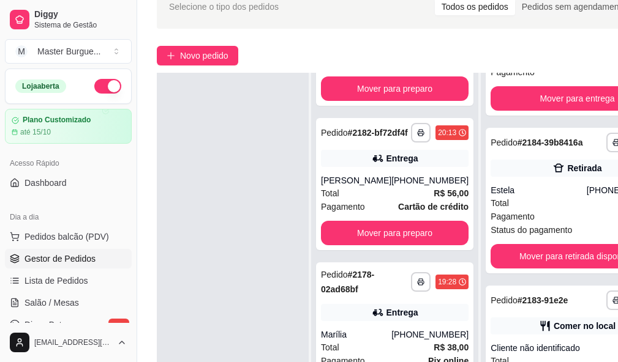
scroll to position [126, 0]
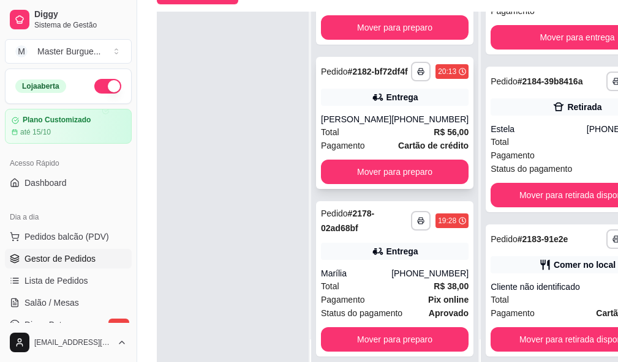
click at [393, 138] on div "Total R$ 56,00" at bounding box center [395, 132] width 148 height 13
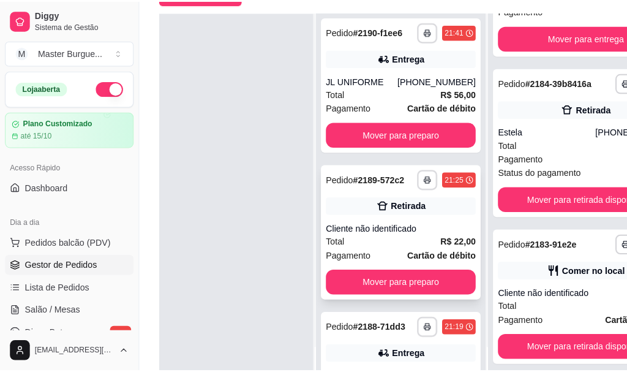
scroll to position [0, 0]
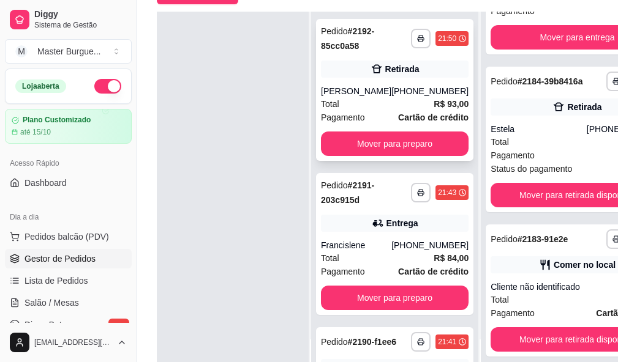
click at [372, 75] on div "**********" at bounding box center [394, 90] width 157 height 142
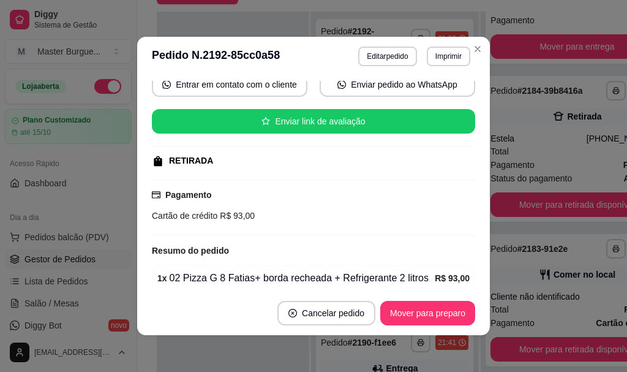
scroll to position [294, 0]
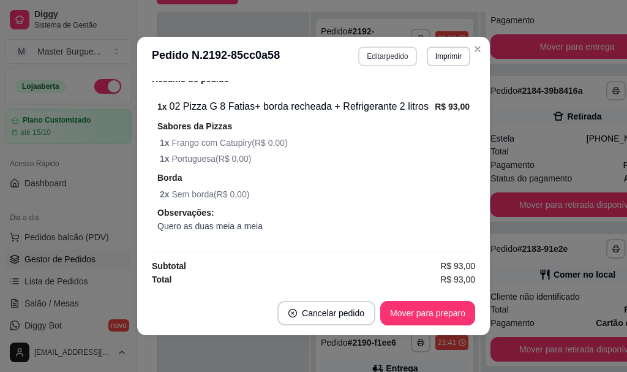
click at [389, 56] on button "Editar pedido" at bounding box center [387, 57] width 58 height 20
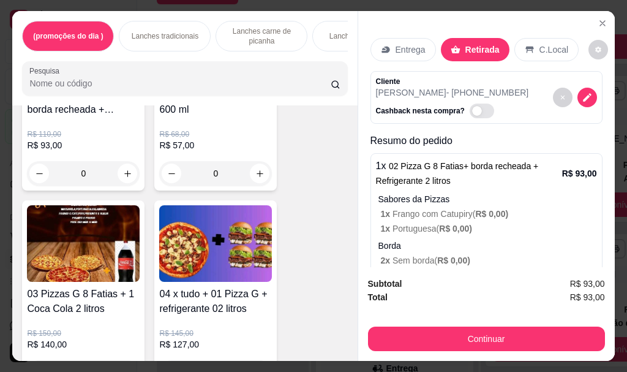
scroll to position [245, 0]
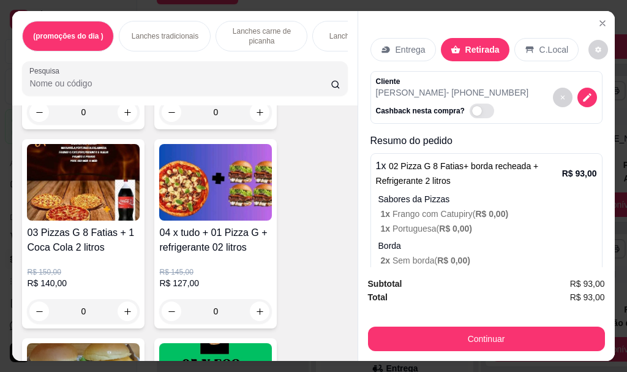
click at [132, 313] on div "0" at bounding box center [83, 311] width 113 height 24
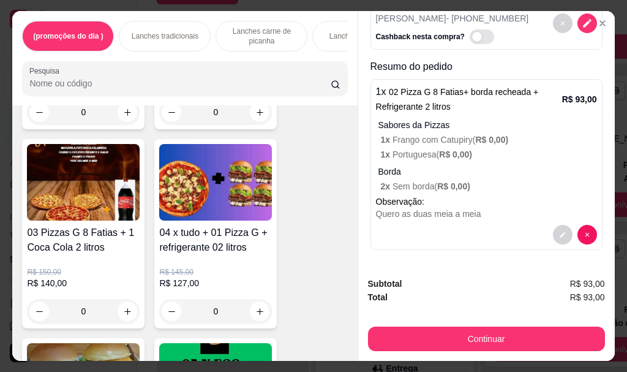
click at [569, 220] on div "1 x 02 Pizza G 8 Fatias+ borda recheada + Refrigerante 2 litros R$ 93,00 Sabore…" at bounding box center [486, 164] width 232 height 171
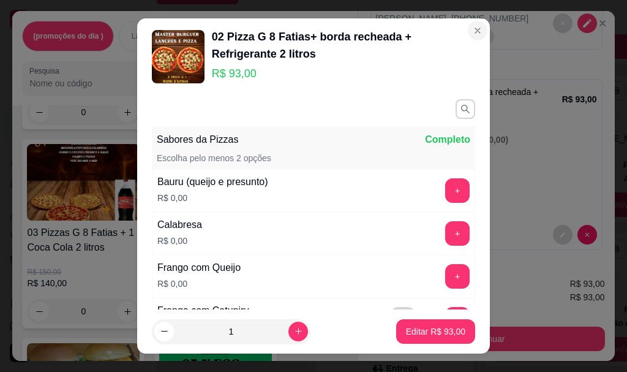
drag, startPoint x: 453, startPoint y: 19, endPoint x: 462, endPoint y: 28, distance: 12.6
click at [453, 20] on header "02 Pizza G 8 Fatias+ borda recheada + Refrigerante 2 litros R$ 93,00" at bounding box center [313, 56] width 353 height 76
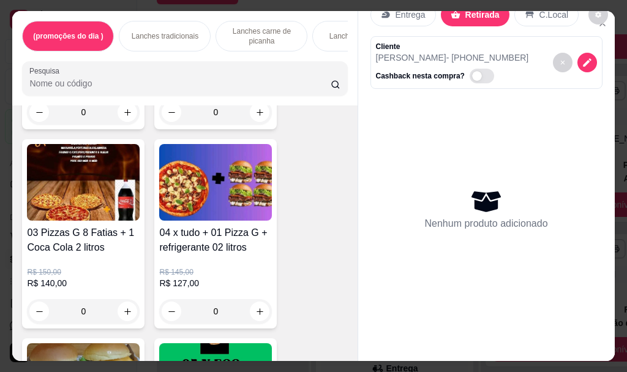
scroll to position [35, 0]
click at [128, 312] on div "0" at bounding box center [83, 311] width 113 height 24
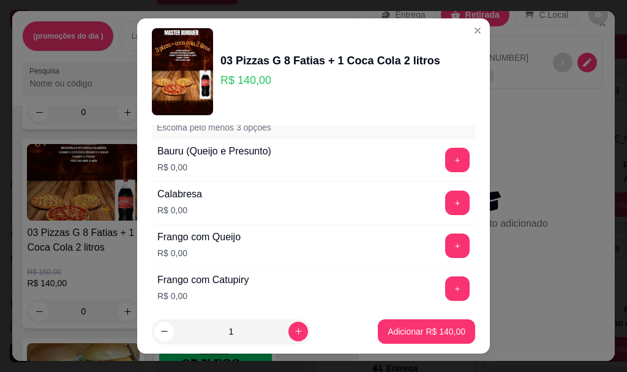
scroll to position [122, 0]
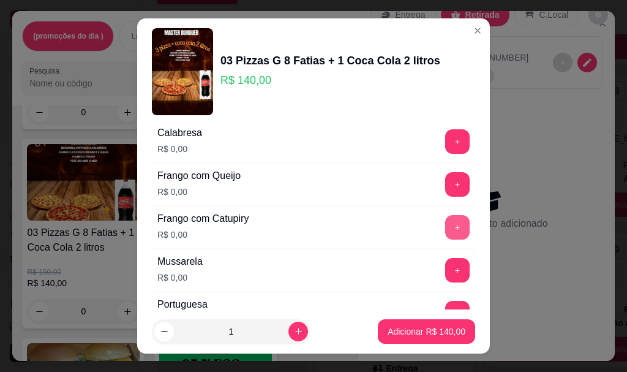
click at [445, 227] on button "+" at bounding box center [457, 227] width 24 height 24
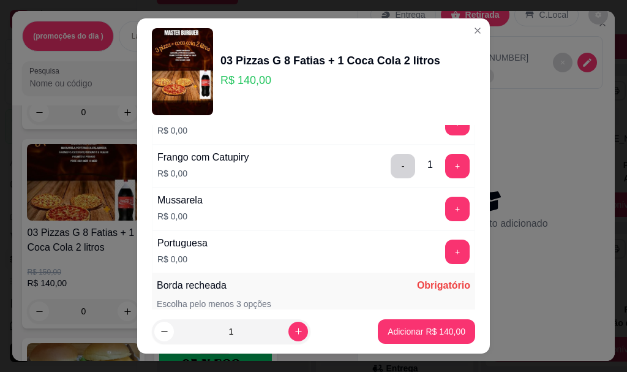
scroll to position [245, 0]
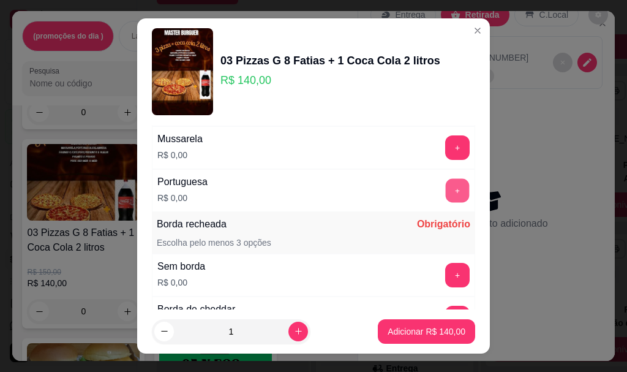
click at [446, 188] on button "+" at bounding box center [458, 191] width 24 height 24
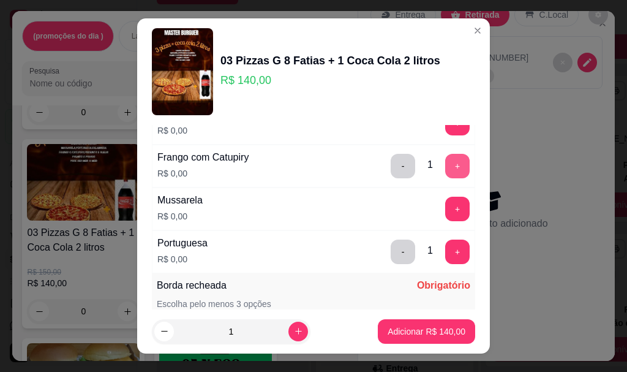
click at [445, 163] on button "+" at bounding box center [457, 166] width 24 height 24
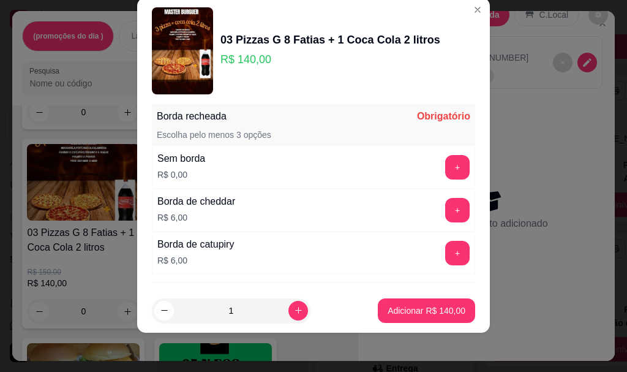
scroll to position [397, 0]
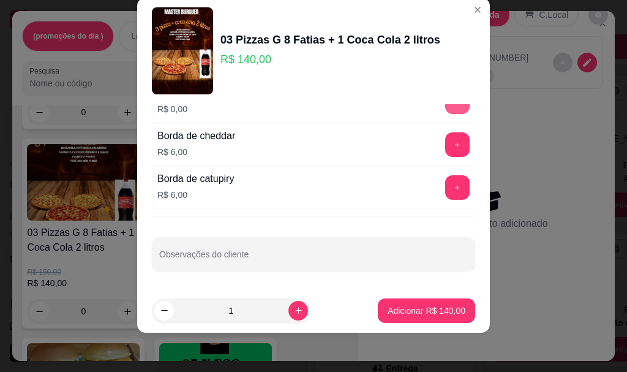
click at [445, 110] on button "+" at bounding box center [457, 101] width 24 height 24
click at [446, 110] on button "+" at bounding box center [458, 102] width 24 height 24
click at [428, 108] on div "- 3 +" at bounding box center [430, 101] width 89 height 24
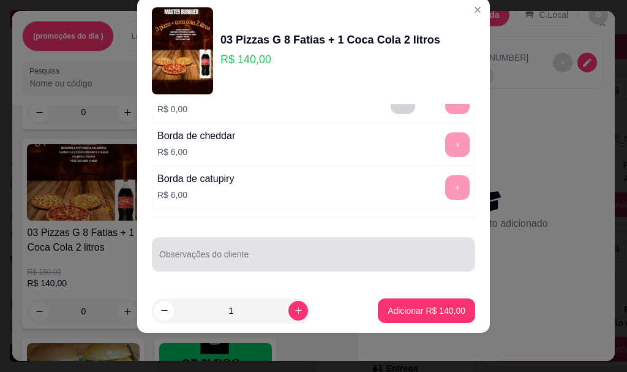
click at [353, 249] on div at bounding box center [313, 254] width 309 height 24
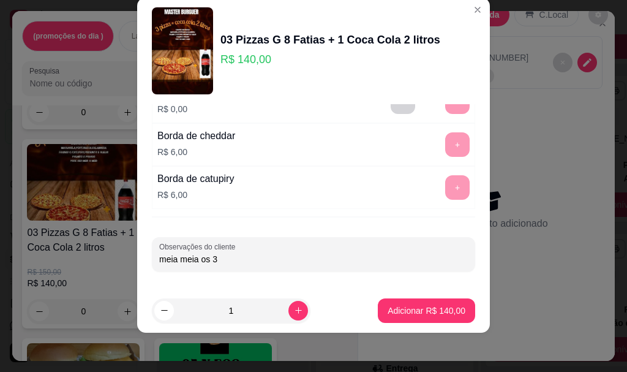
type input "meia meia os 3"
click at [385, 302] on button "Adicionar R$ 140,00" at bounding box center [426, 310] width 97 height 24
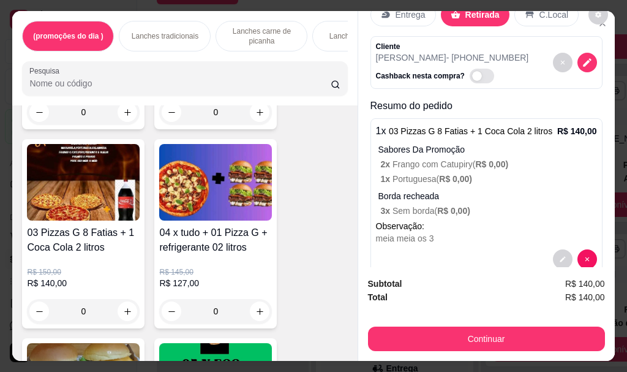
scroll to position [59, 0]
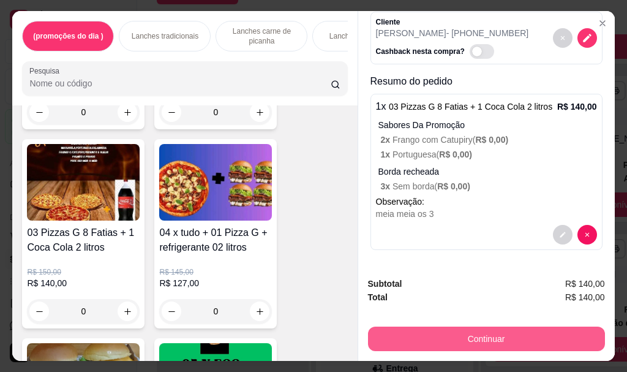
click at [431, 331] on button "Continuar" at bounding box center [486, 338] width 237 height 24
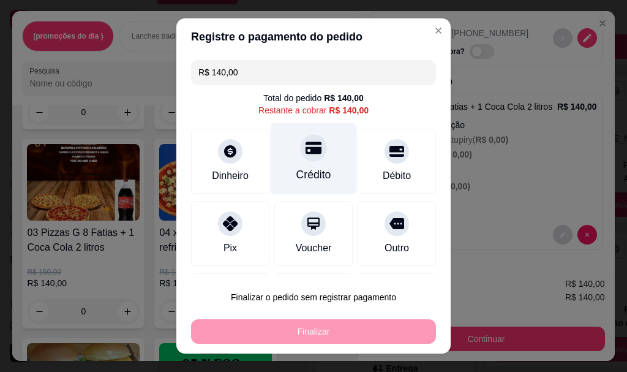
click at [303, 176] on div "Crédito" at bounding box center [313, 175] width 35 height 16
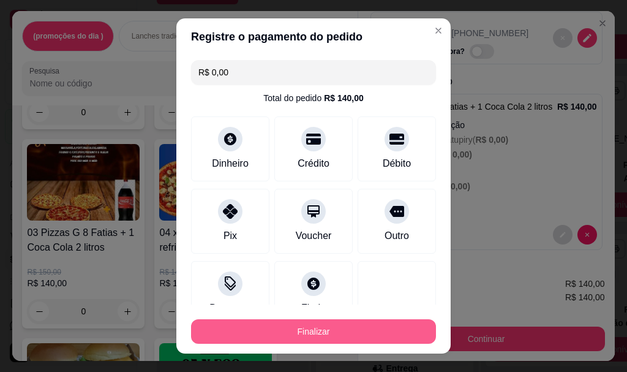
click at [281, 337] on button "Finalizar" at bounding box center [313, 331] width 245 height 24
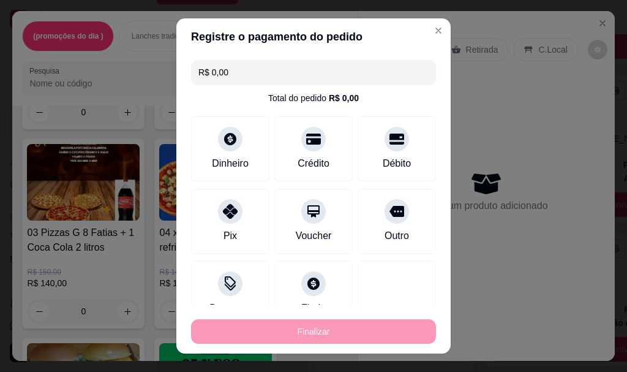
type input "-R$ 140,00"
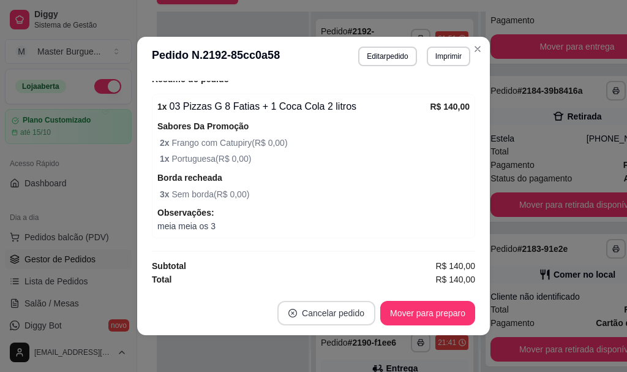
scroll to position [284, 0]
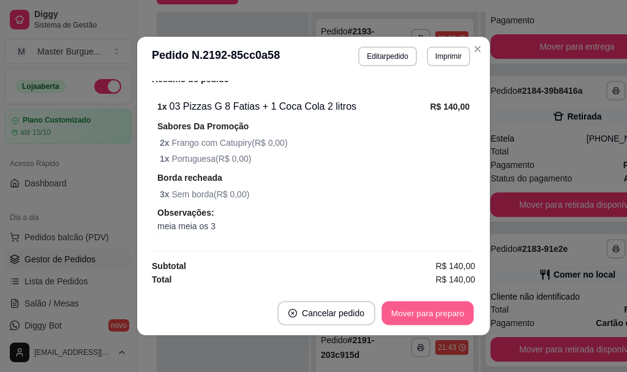
click at [421, 310] on button "Mover para preparo" at bounding box center [427, 313] width 92 height 24
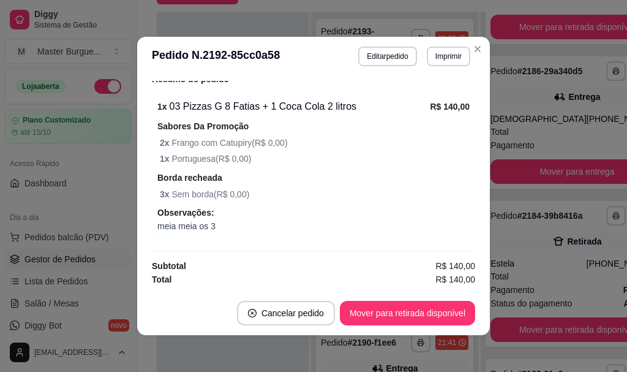
scroll to position [261, 0]
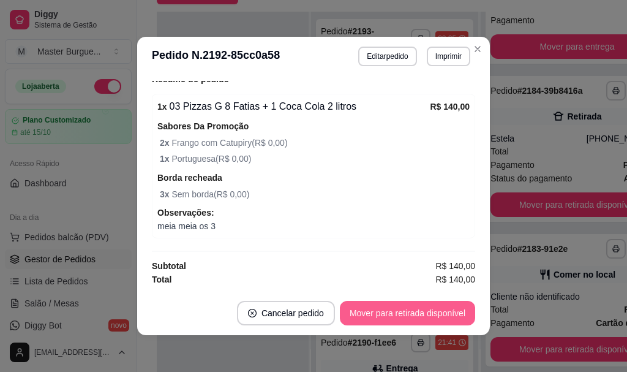
click at [422, 310] on button "Mover para retirada disponível" at bounding box center [407, 313] width 135 height 24
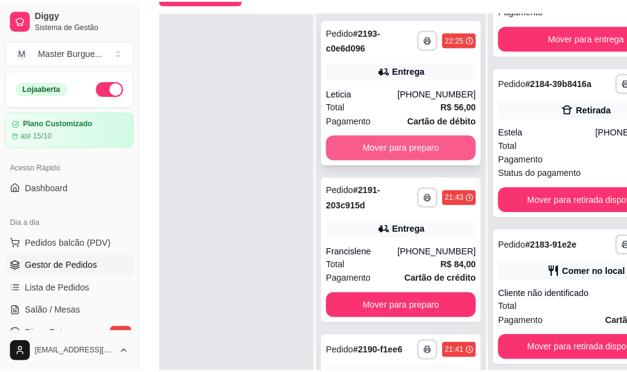
scroll to position [0, 0]
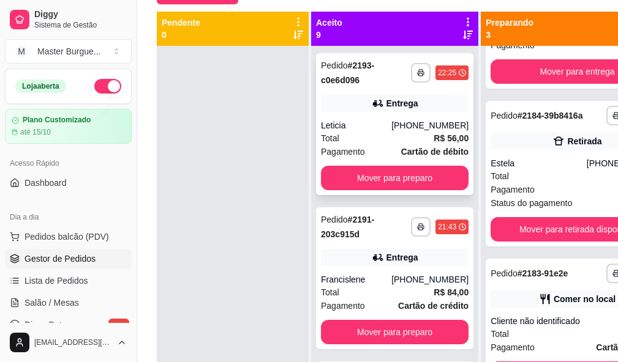
click at [364, 122] on div "Leticia" at bounding box center [356, 125] width 70 height 12
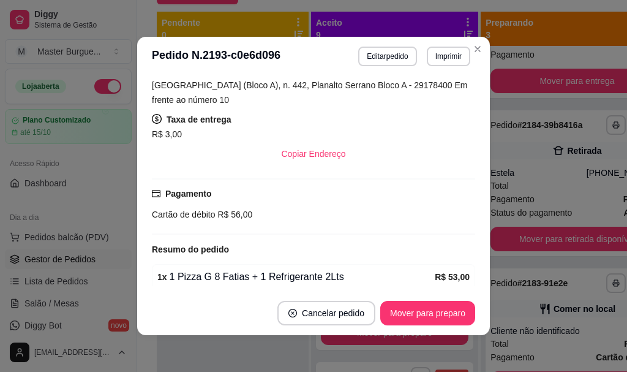
scroll to position [50, 0]
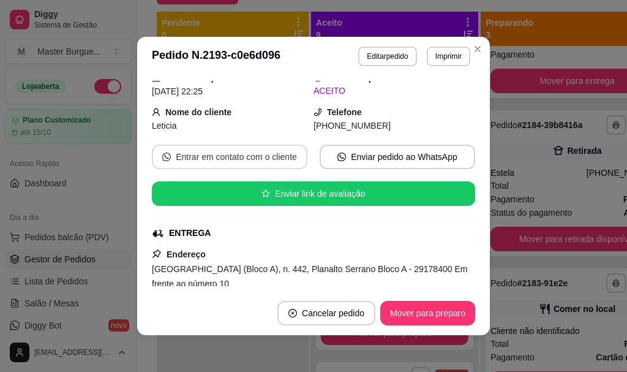
click at [236, 152] on button "Entrar em contato com o cliente" at bounding box center [230, 156] width 156 height 24
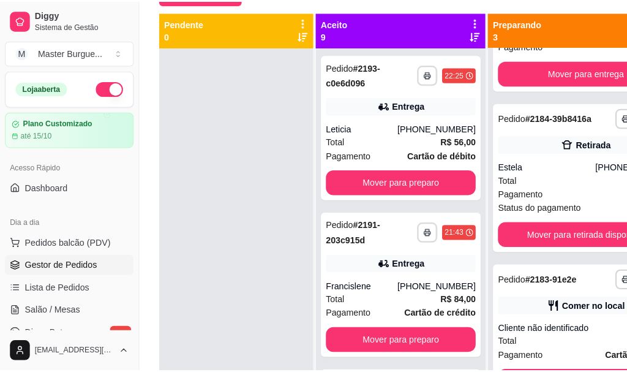
scroll to position [64, 0]
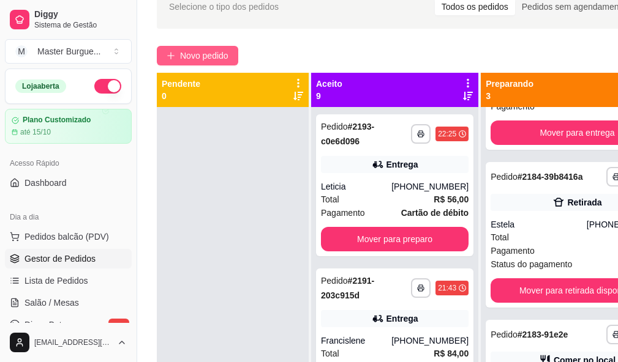
click at [198, 54] on span "Novo pedido" at bounding box center [204, 55] width 48 height 13
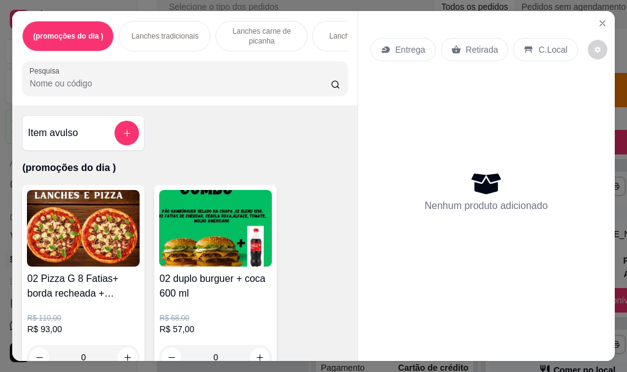
click at [158, 26] on div "Lanches tradicionais" at bounding box center [165, 36] width 92 height 31
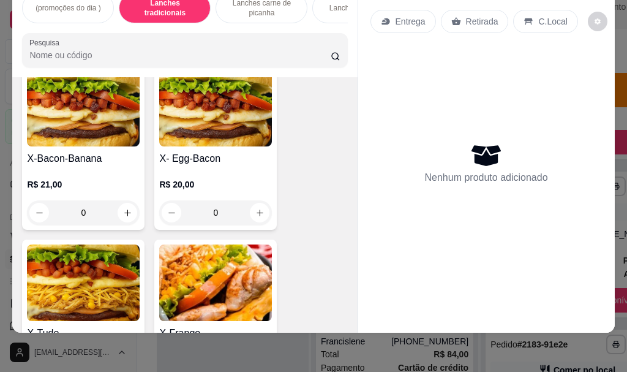
scroll to position [2892, 0]
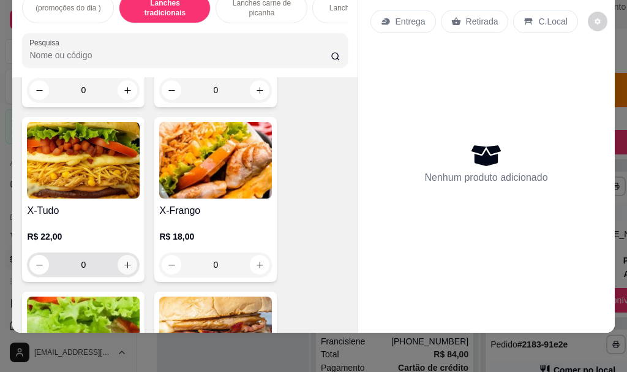
click at [130, 259] on button "increase-product-quantity" at bounding box center [128, 265] width 20 height 20
type input "1"
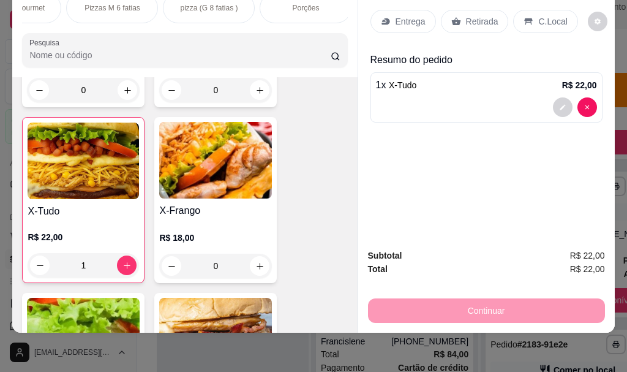
scroll to position [0, 441]
click at [291, 12] on div "Bebidas" at bounding box center [304, 8] width 92 height 31
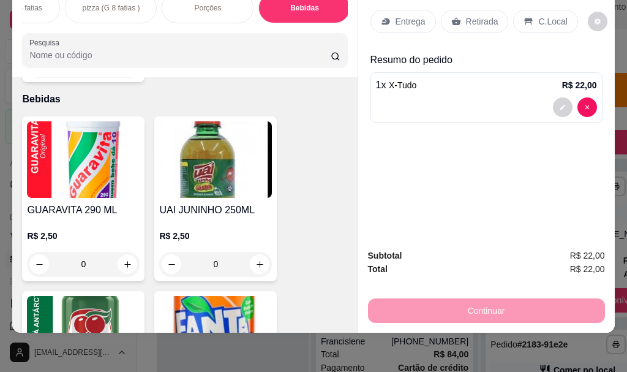
click at [292, 9] on div "Bebidas" at bounding box center [304, 8] width 92 height 31
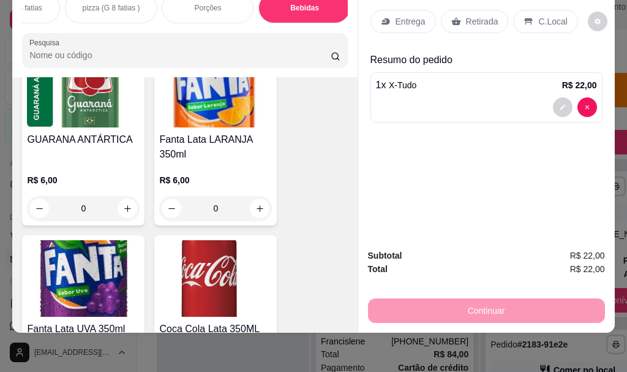
scroll to position [8123, 0]
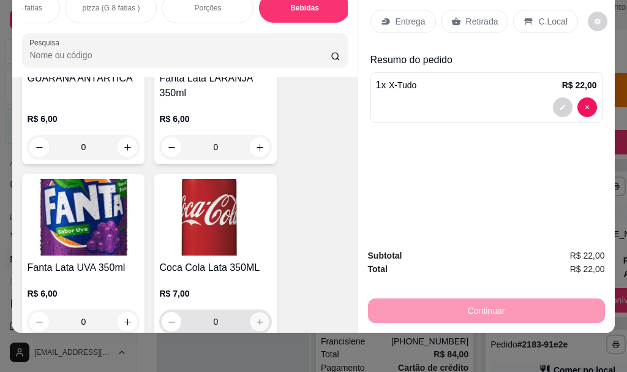
click at [250, 312] on button "increase-product-quantity" at bounding box center [259, 321] width 19 height 19
type input "1"
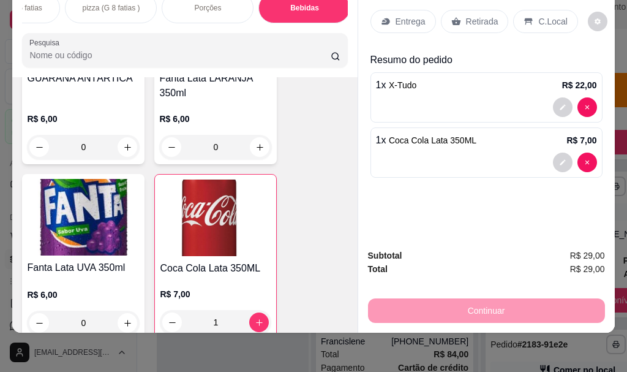
click at [424, 301] on div "Continuar" at bounding box center [486, 309] width 237 height 28
click at [538, 16] on p "C.Local" at bounding box center [552, 21] width 29 height 12
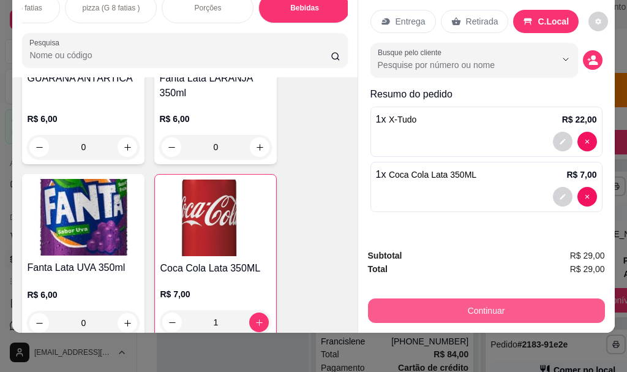
click at [475, 306] on button "Continuar" at bounding box center [486, 310] width 237 height 24
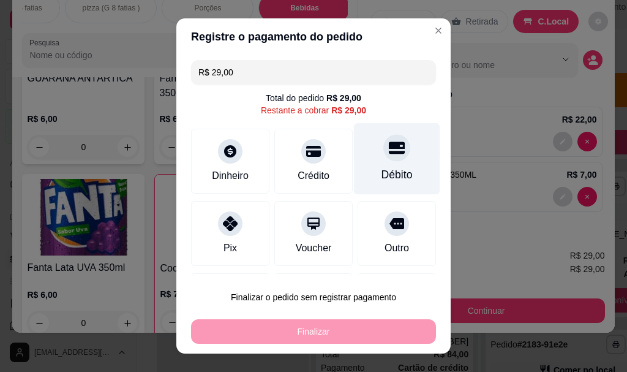
drag, startPoint x: 353, startPoint y: 158, endPoint x: 362, endPoint y: 159, distance: 9.8
click at [354, 158] on div "Débito" at bounding box center [397, 159] width 86 height 72
type input "R$ 0,00"
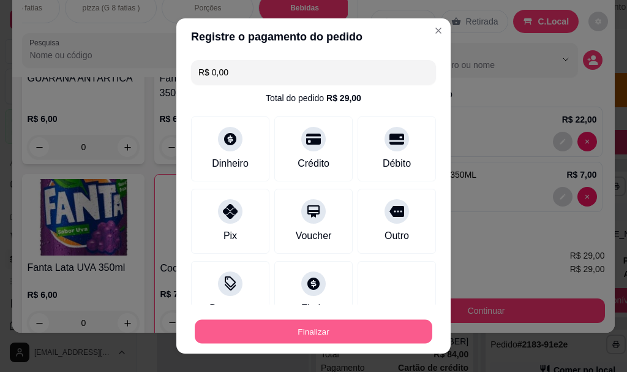
click at [326, 326] on button "Finalizar" at bounding box center [314, 331] width 238 height 24
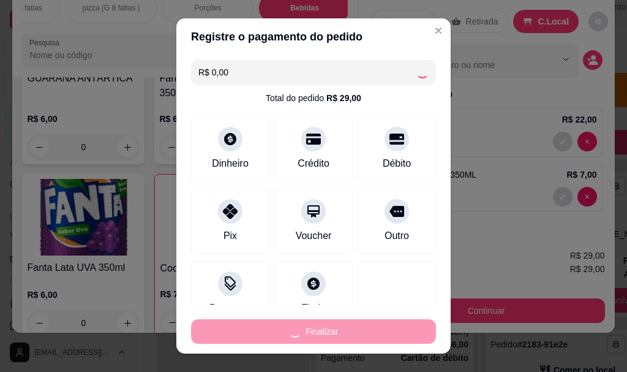
type input "0"
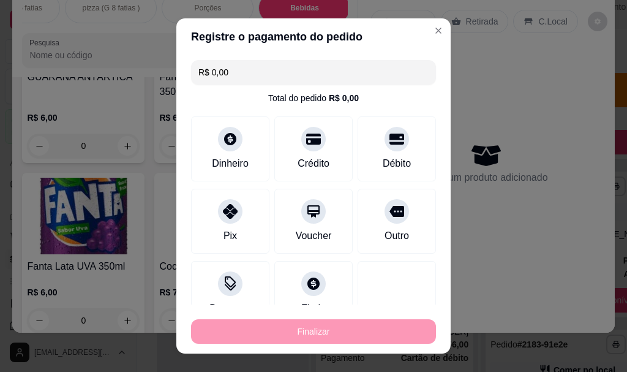
type input "-R$ 29,00"
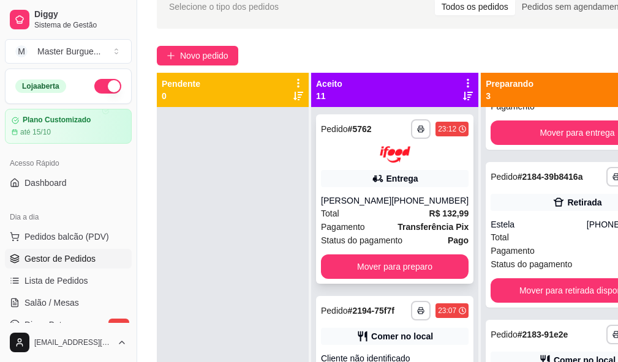
click at [388, 209] on div "Total R$ 132,99" at bounding box center [395, 213] width 148 height 13
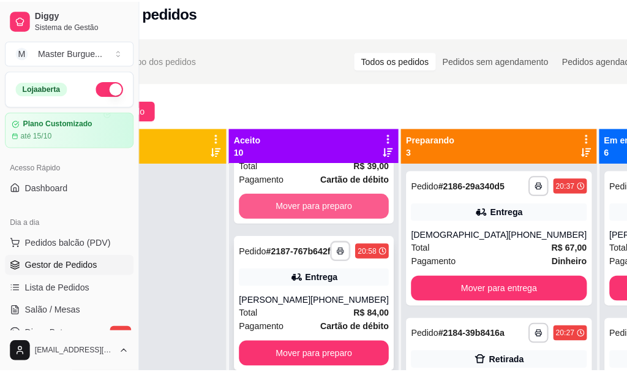
scroll to position [1065, 0]
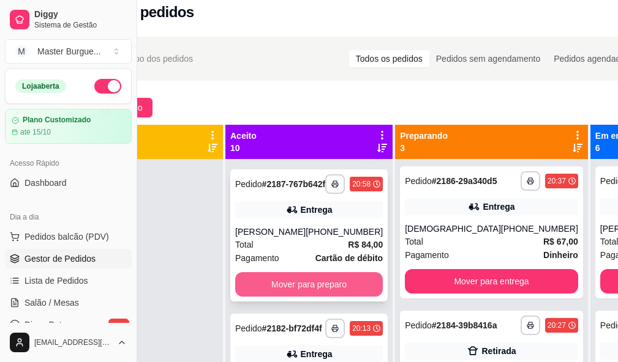
click at [334, 263] on strong "Cartão de débito" at bounding box center [348, 258] width 67 height 10
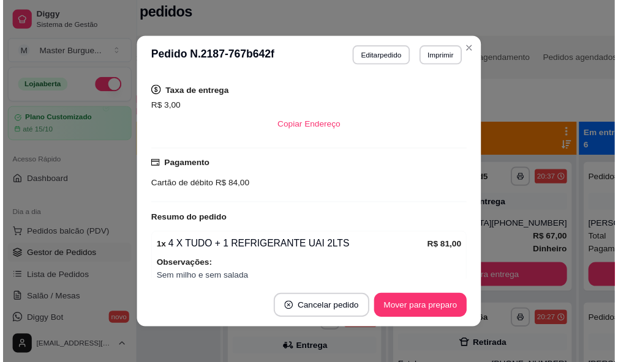
scroll to position [362, 0]
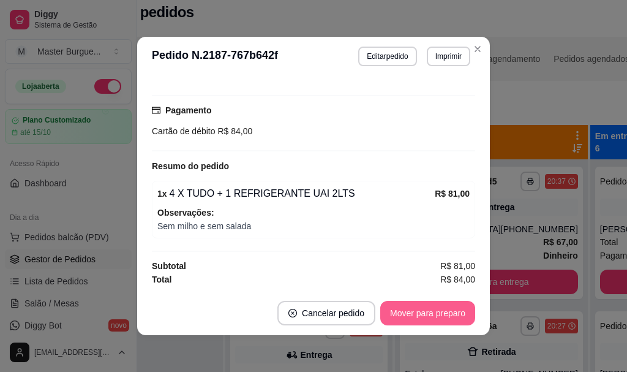
click at [418, 309] on button "Mover para preparo" at bounding box center [427, 313] width 95 height 24
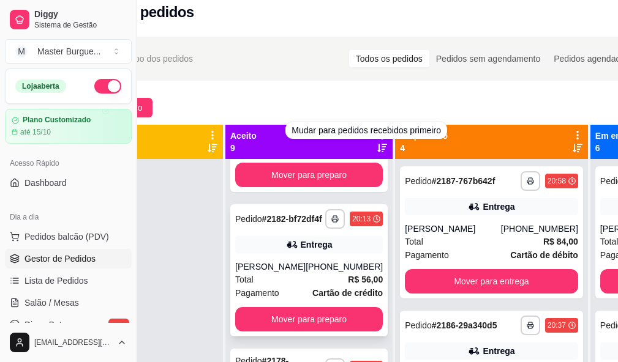
scroll to position [43, 0]
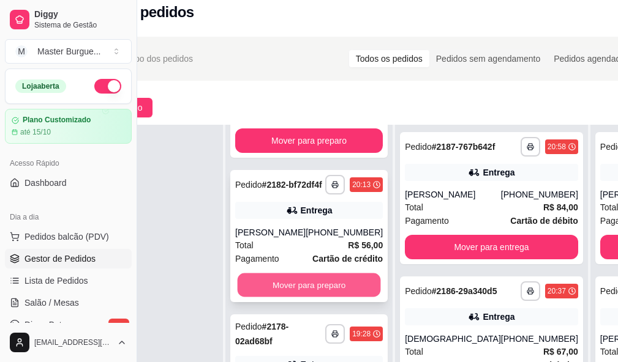
click at [297, 274] on button "Mover para preparo" at bounding box center [309, 285] width 143 height 24
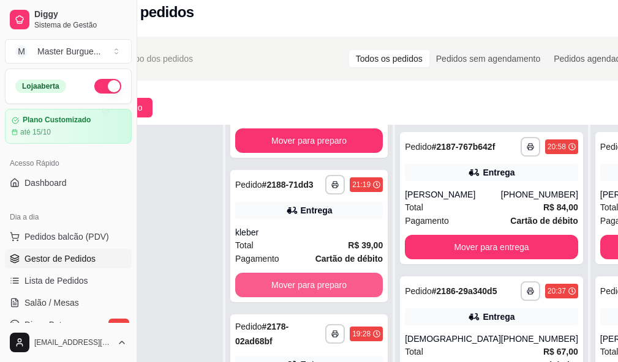
scroll to position [916, 0]
click at [300, 281] on button "Mover para preparo" at bounding box center [309, 285] width 148 height 24
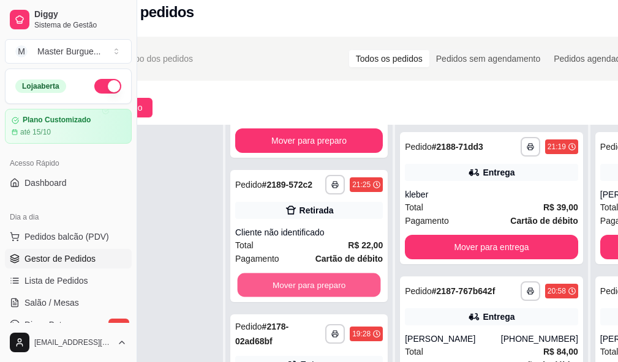
click at [301, 282] on button "Mover para preparo" at bounding box center [309, 285] width 143 height 24
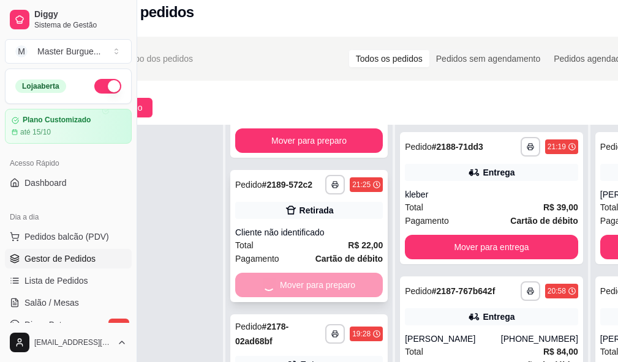
scroll to position [607, 0]
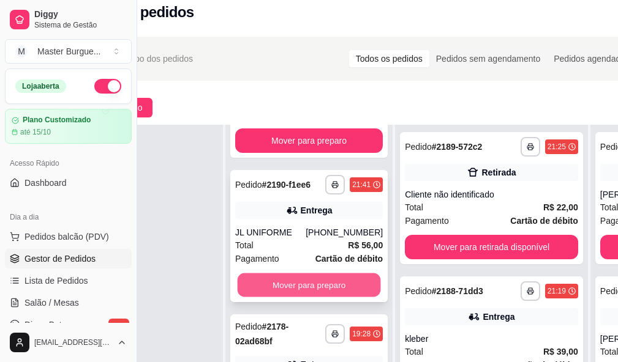
click at [309, 284] on button "Mover para preparo" at bounding box center [309, 285] width 143 height 24
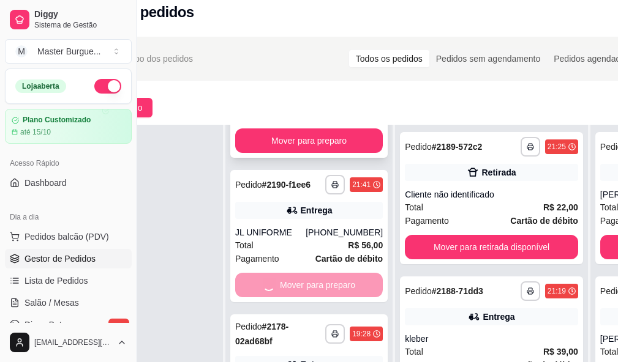
scroll to position [453, 0]
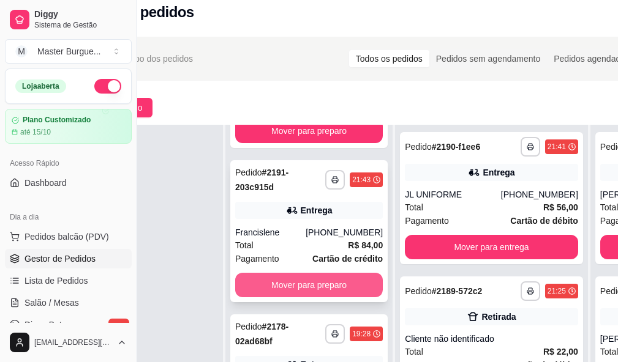
click at [314, 287] on button "Mover para preparo" at bounding box center [309, 285] width 148 height 24
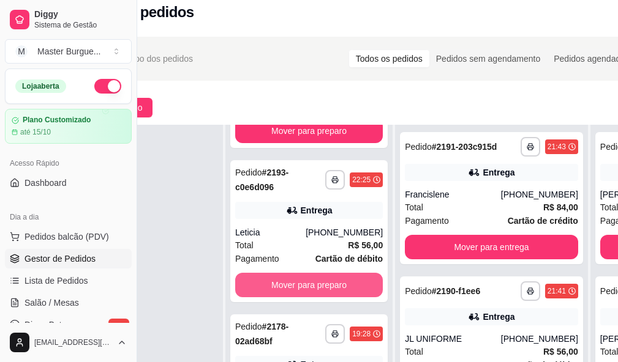
scroll to position [299, 0]
click at [318, 290] on button "Mover para preparo" at bounding box center [309, 285] width 148 height 24
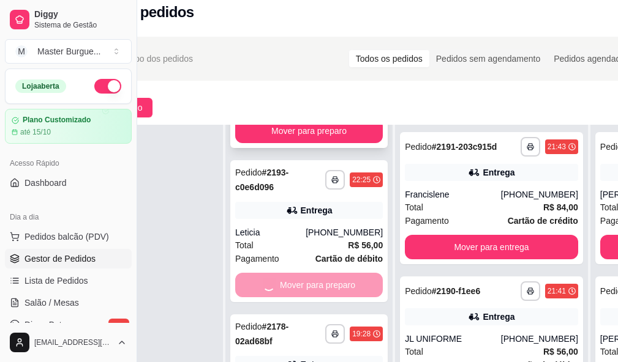
scroll to position [144, 0]
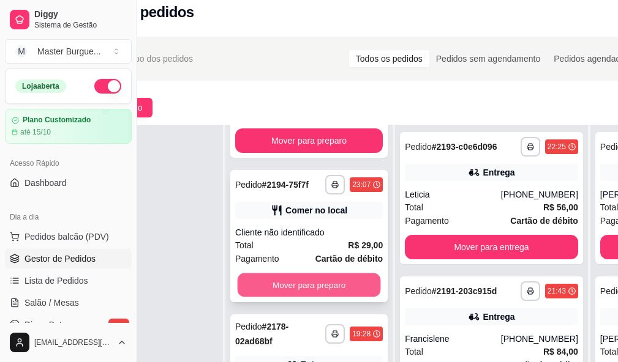
click at [320, 291] on button "Mover para preparo" at bounding box center [309, 285] width 143 height 24
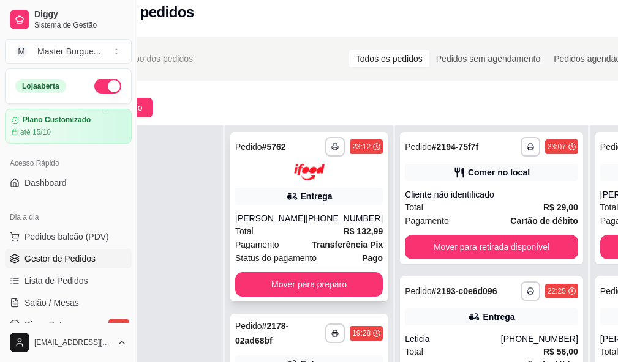
scroll to position [196, 86]
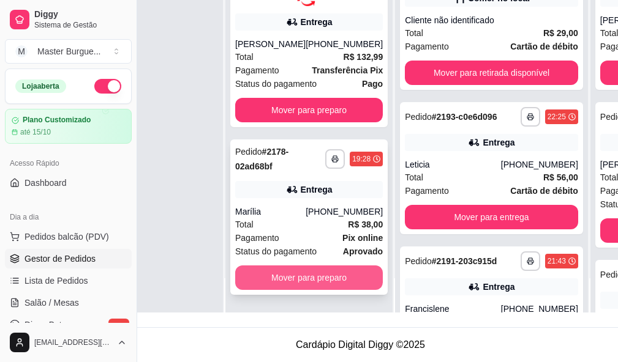
click at [320, 271] on button "Mover para preparo" at bounding box center [309, 278] width 148 height 24
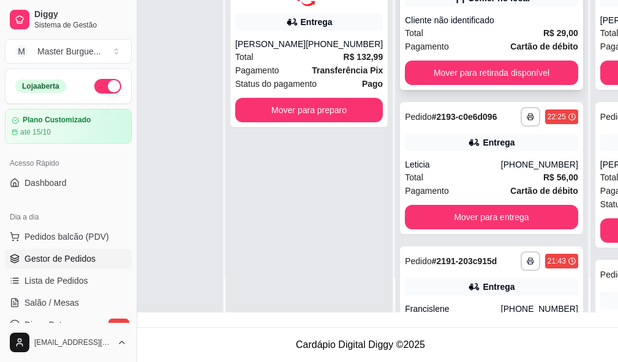
scroll to position [0, 0]
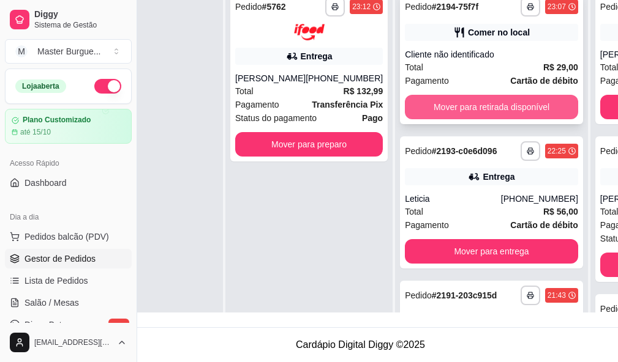
click at [464, 99] on button "Mover para retirada disponível" at bounding box center [491, 107] width 173 height 24
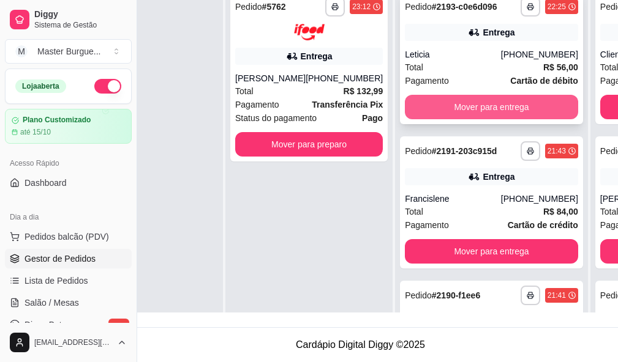
click at [462, 116] on button "Mover para entrega" at bounding box center [491, 107] width 173 height 24
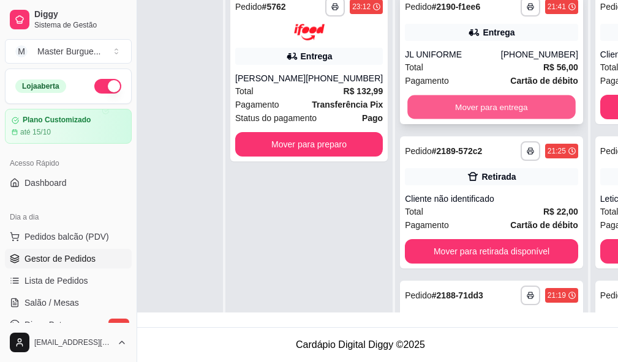
click at [464, 96] on button "Mover para entrega" at bounding box center [491, 108] width 168 height 24
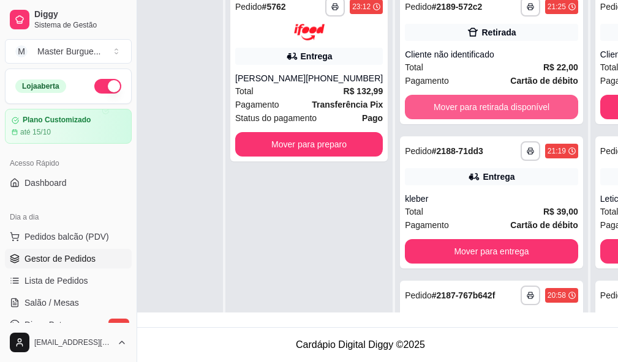
click at [465, 95] on button "Mover para retirada disponível" at bounding box center [491, 107] width 173 height 24
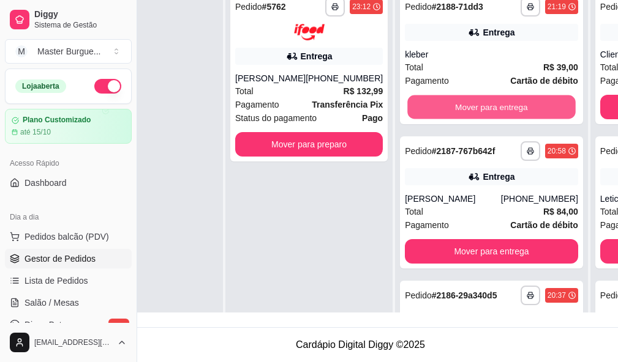
click at [465, 96] on button "Mover para entrega" at bounding box center [491, 108] width 168 height 24
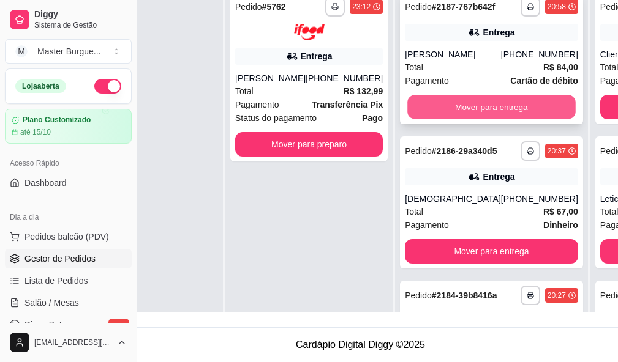
click at [470, 109] on button "Mover para entrega" at bounding box center [491, 108] width 168 height 24
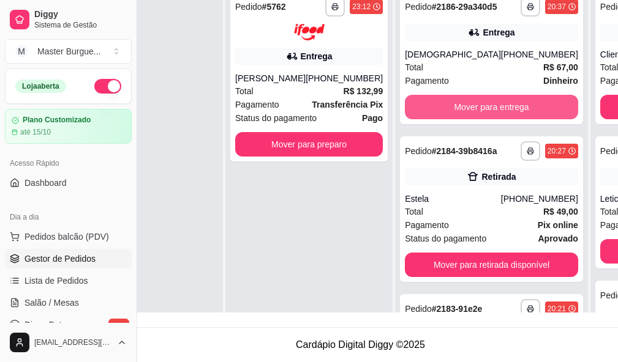
click at [470, 109] on button "Mover para entrega" at bounding box center [491, 107] width 173 height 24
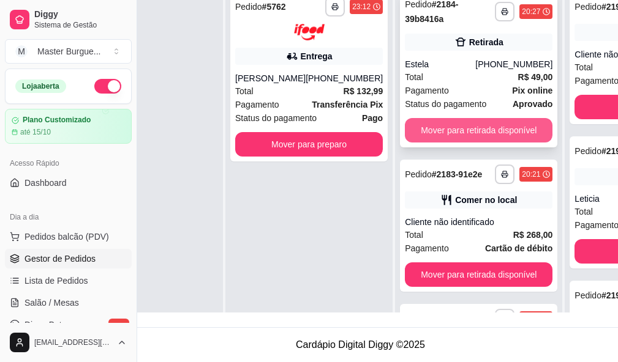
click at [476, 123] on button "Mover para retirada disponível" at bounding box center [479, 130] width 148 height 24
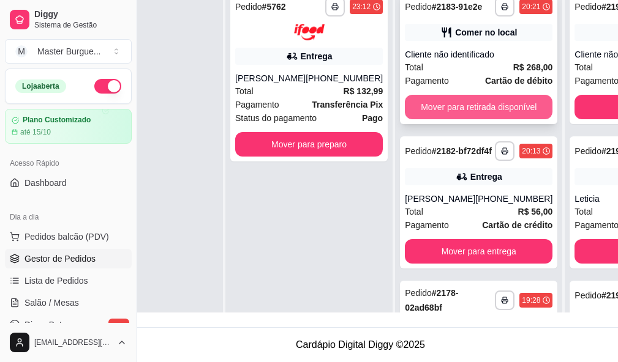
click at [477, 103] on button "Mover para retirada disponível" at bounding box center [479, 107] width 148 height 24
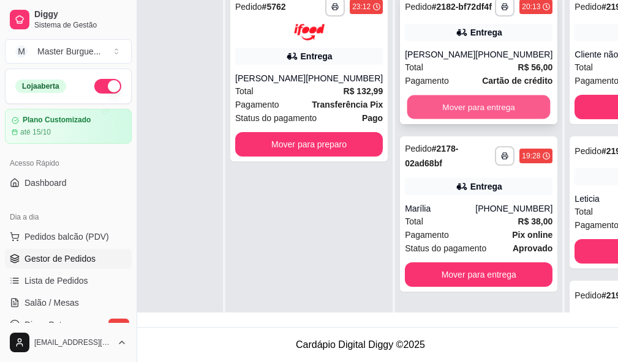
click at [479, 114] on button "Mover para entrega" at bounding box center [478, 108] width 143 height 24
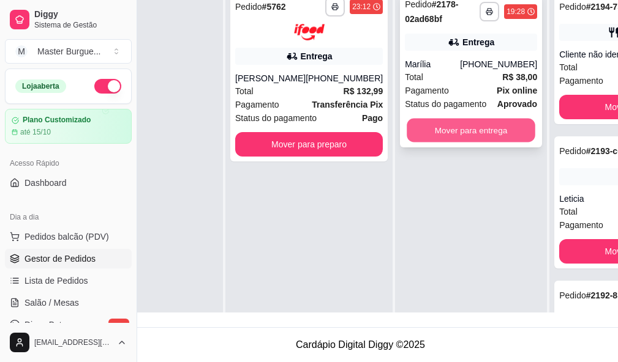
click at [484, 122] on button "Mover para entrega" at bounding box center [471, 131] width 129 height 24
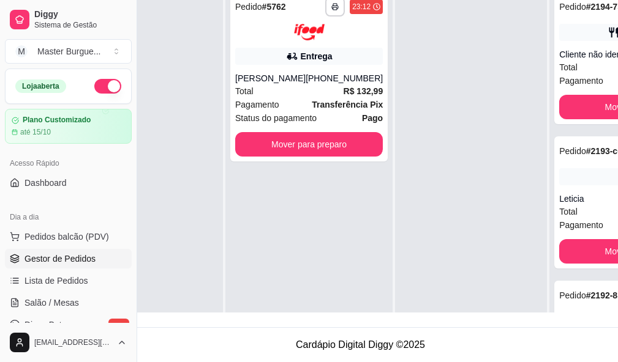
scroll to position [0, 47]
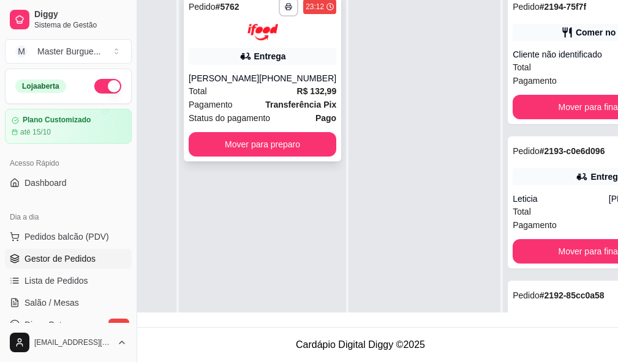
click at [269, 146] on button "Mover para preparo" at bounding box center [263, 144] width 148 height 24
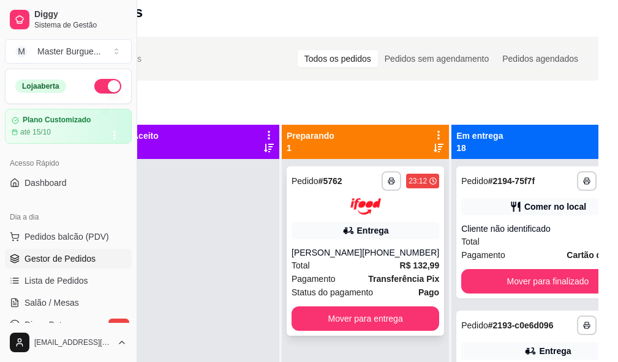
scroll to position [43, 47]
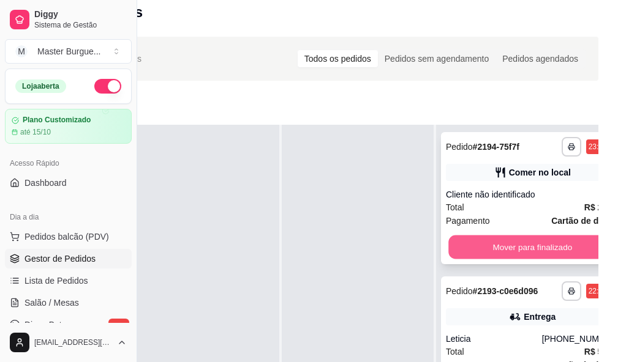
click at [519, 256] on button "Mover para finalizado" at bounding box center [532, 248] width 168 height 24
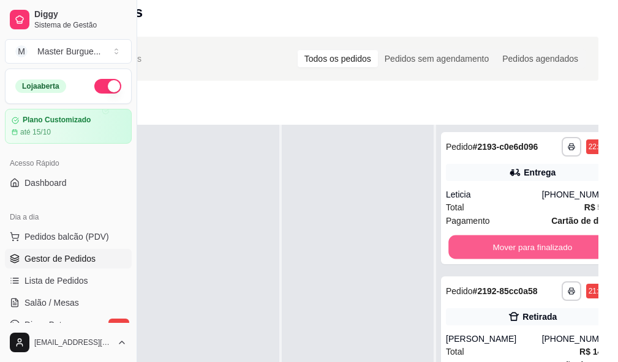
click at [519, 256] on button "Mover para finalizado" at bounding box center [532, 248] width 168 height 24
click at [519, 257] on button "Mover para finalizado" at bounding box center [532, 248] width 168 height 24
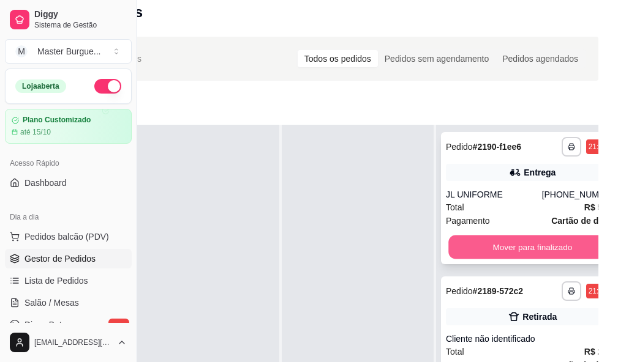
click at [520, 258] on button "Mover para finalizado" at bounding box center [532, 248] width 168 height 24
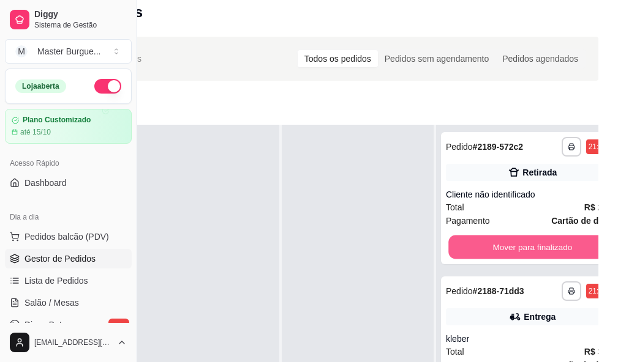
click at [520, 258] on button "Mover para finalizado" at bounding box center [532, 248] width 168 height 24
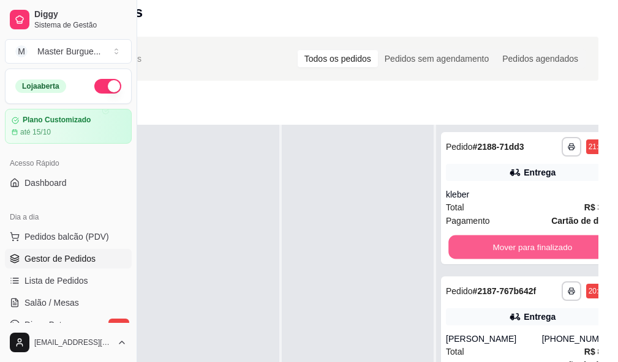
click at [520, 258] on button "Mover para finalizado" at bounding box center [532, 248] width 168 height 24
click at [539, 256] on button "Mover para finalizado" at bounding box center [532, 248] width 168 height 24
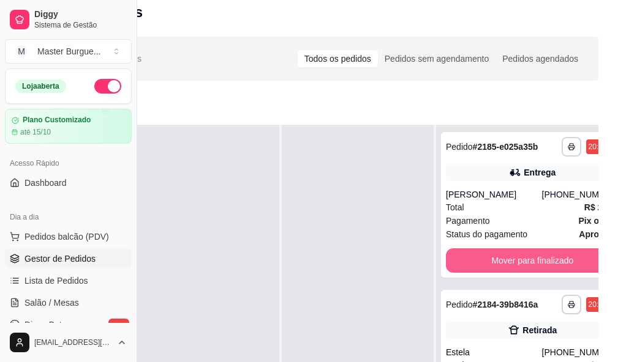
click at [539, 256] on button "Mover para finalizado" at bounding box center [532, 261] width 173 height 24
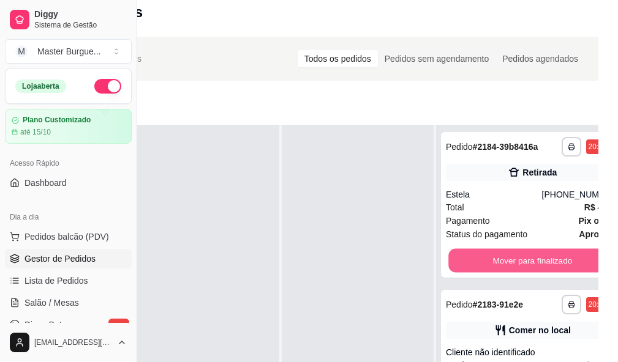
click at [539, 256] on button "Mover para finalizado" at bounding box center [532, 261] width 168 height 24
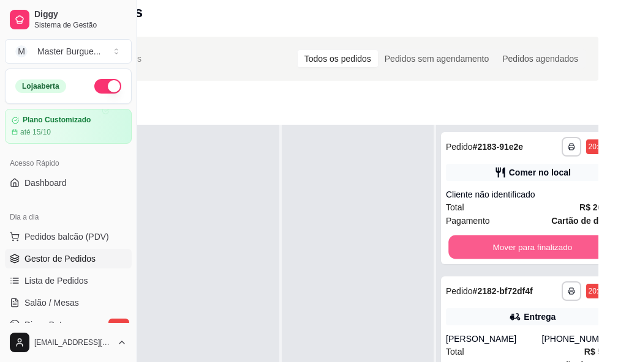
click at [539, 256] on button "Mover para finalizado" at bounding box center [532, 248] width 168 height 24
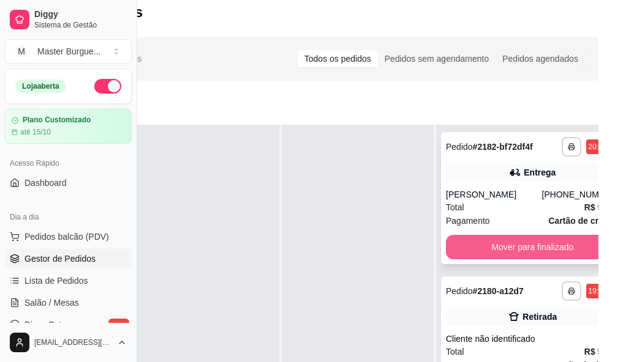
click at [539, 260] on button "Mover para finalizado" at bounding box center [532, 247] width 173 height 24
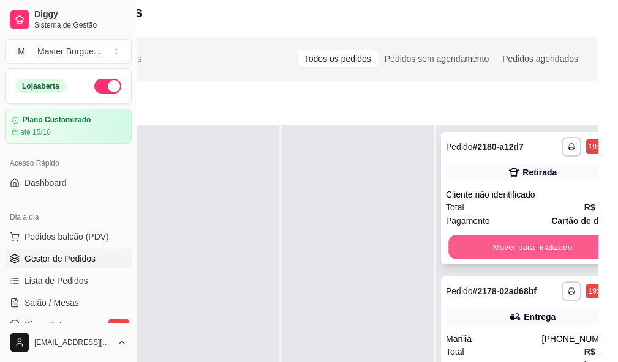
click at [542, 246] on button "Mover para finalizado" at bounding box center [532, 248] width 168 height 24
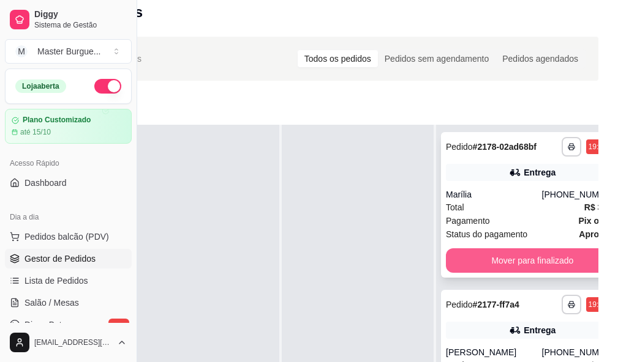
click at [544, 256] on button "Mover para finalizado" at bounding box center [532, 261] width 173 height 24
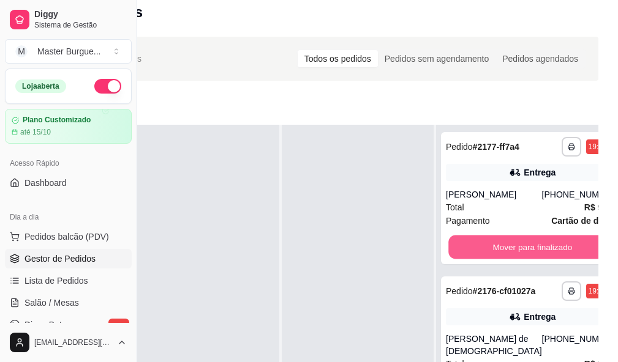
click at [543, 257] on button "Mover para finalizado" at bounding box center [532, 248] width 168 height 24
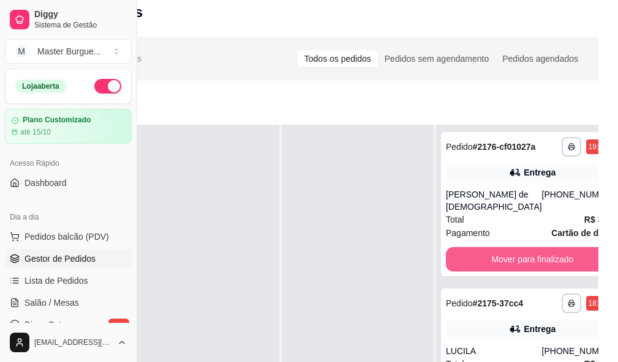
click at [543, 257] on button "Mover para finalizado" at bounding box center [532, 259] width 173 height 24
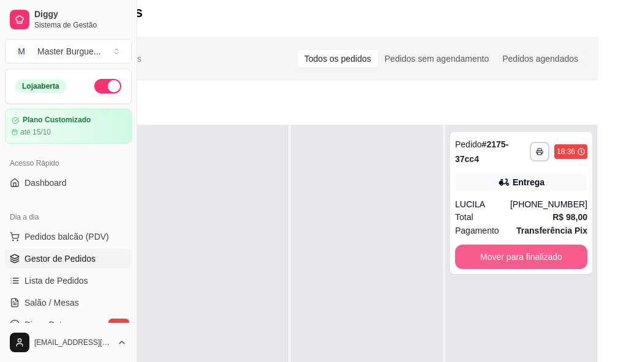
click at [543, 257] on button "Mover para finalizado" at bounding box center [521, 257] width 132 height 24
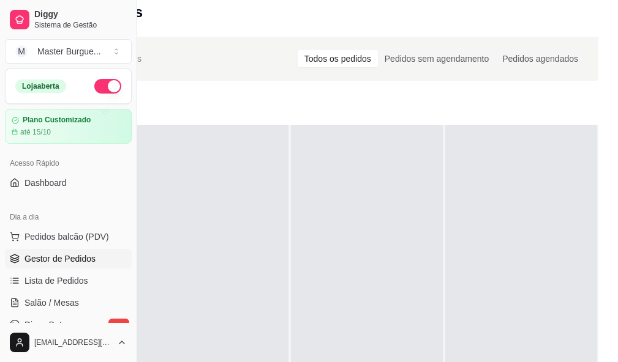
click at [323, 358] on div at bounding box center [367, 306] width 152 height 362
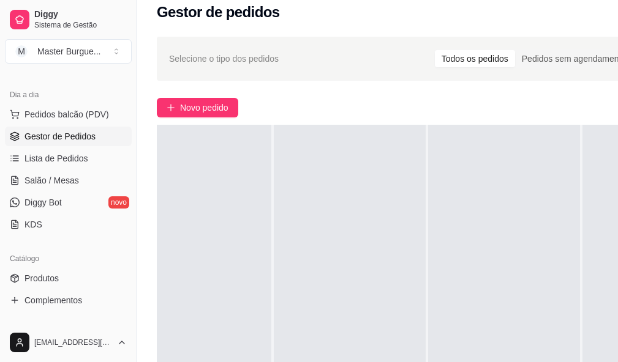
scroll to position [184, 0]
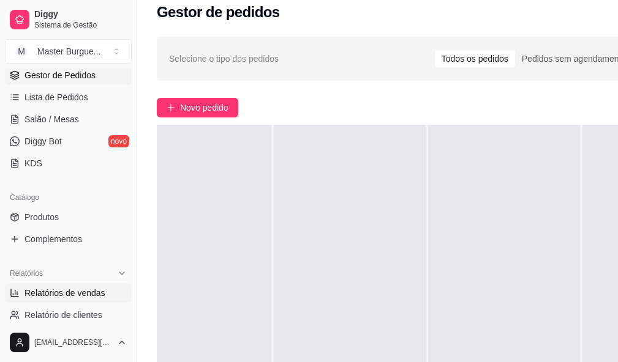
click at [65, 288] on span "Relatórios de vendas" at bounding box center [64, 293] width 81 height 12
select select "ALL"
select select "0"
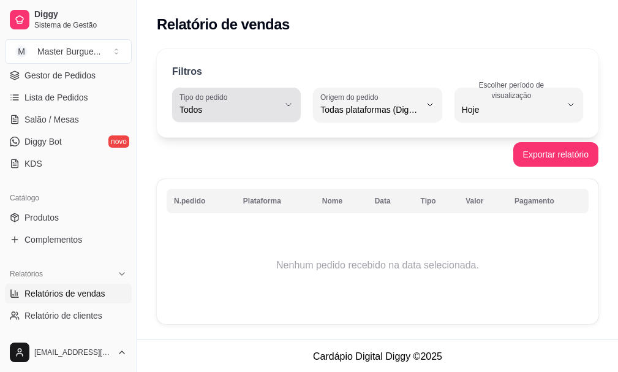
click at [212, 103] on div "Todos" at bounding box center [228, 104] width 99 height 24
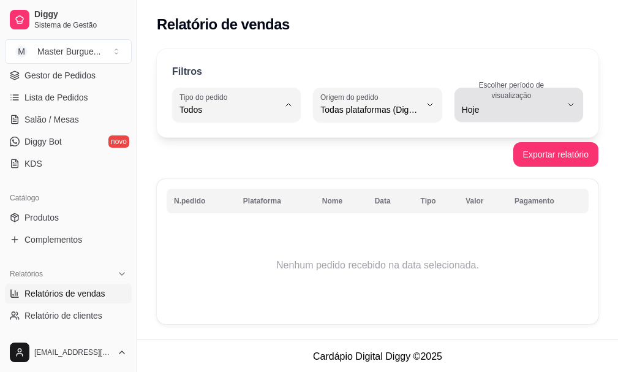
click at [500, 112] on span "Hoje" at bounding box center [511, 109] width 99 height 12
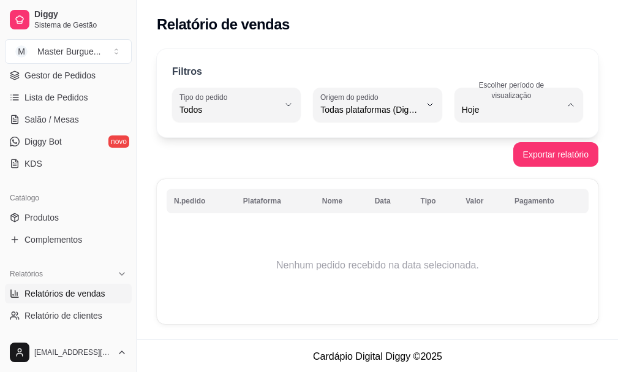
click at [471, 158] on span "Ontem" at bounding box center [512, 159] width 93 height 12
type input "1"
select select "1"
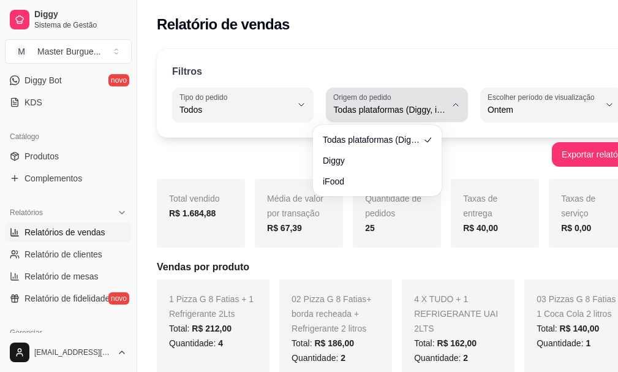
click at [361, 118] on button "Origem do pedido Todas plataformas (Diggy, iFood)" at bounding box center [396, 105] width 141 height 34
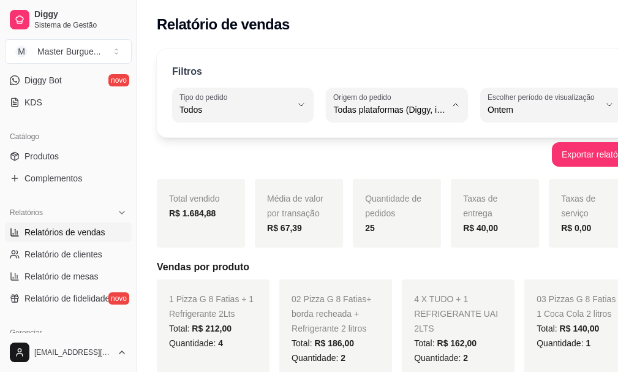
click at [480, 117] on button "Escolher período de visualização Ontem" at bounding box center [550, 105] width 141 height 34
click at [479, 136] on span "Hoje" at bounding box center [512, 139] width 93 height 12
type input "0"
select select "0"
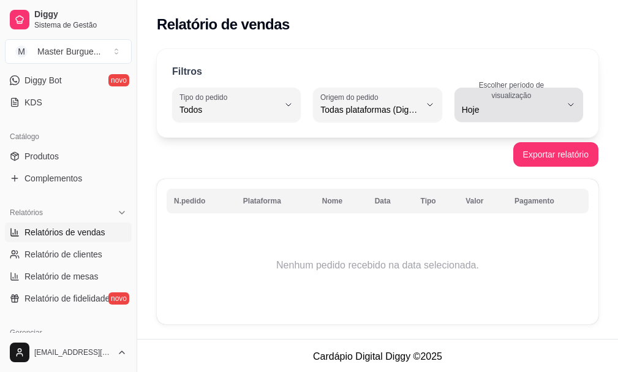
click at [477, 99] on label "Escolher período de visualização" at bounding box center [513, 90] width 103 height 21
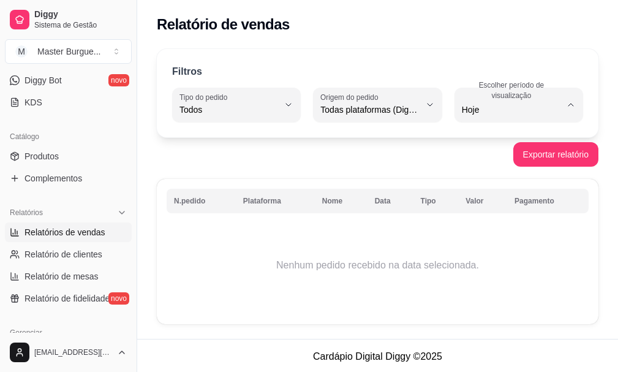
click at [487, 151] on li "Ontem" at bounding box center [519, 158] width 114 height 19
type input "1"
select select "1"
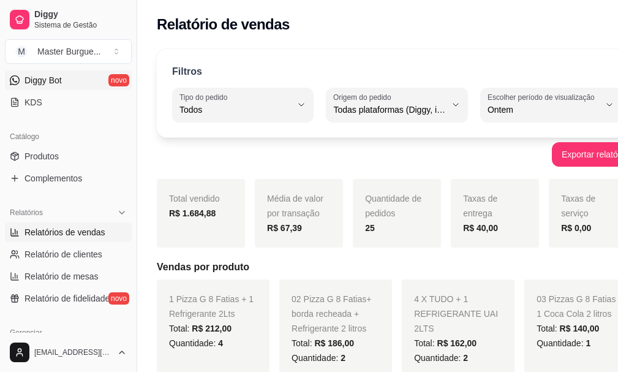
click at [54, 80] on span "Diggy Bot" at bounding box center [42, 80] width 37 height 12
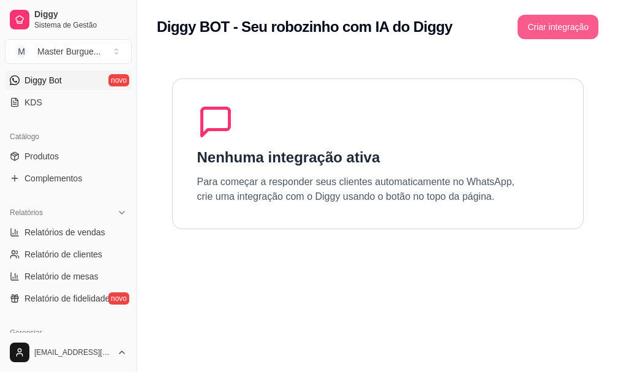
click at [550, 26] on button "Criar integração" at bounding box center [557, 27] width 81 height 24
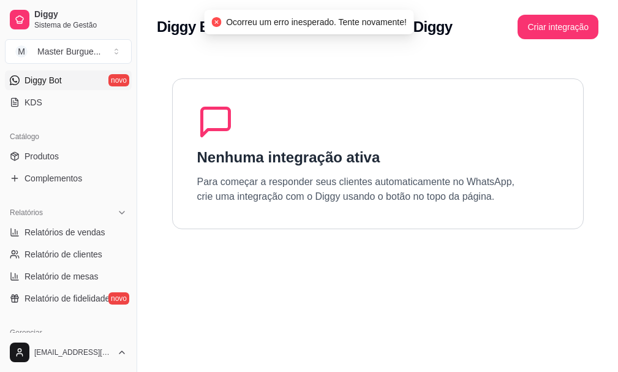
click at [561, 7] on div "Diggy BOT - Seu robozinho com IA do Diggy Criar integração" at bounding box center [377, 23] width 481 height 47
click at [557, 21] on button "Criar integração" at bounding box center [557, 27] width 81 height 24
